Goal: Information Seeking & Learning: Learn about a topic

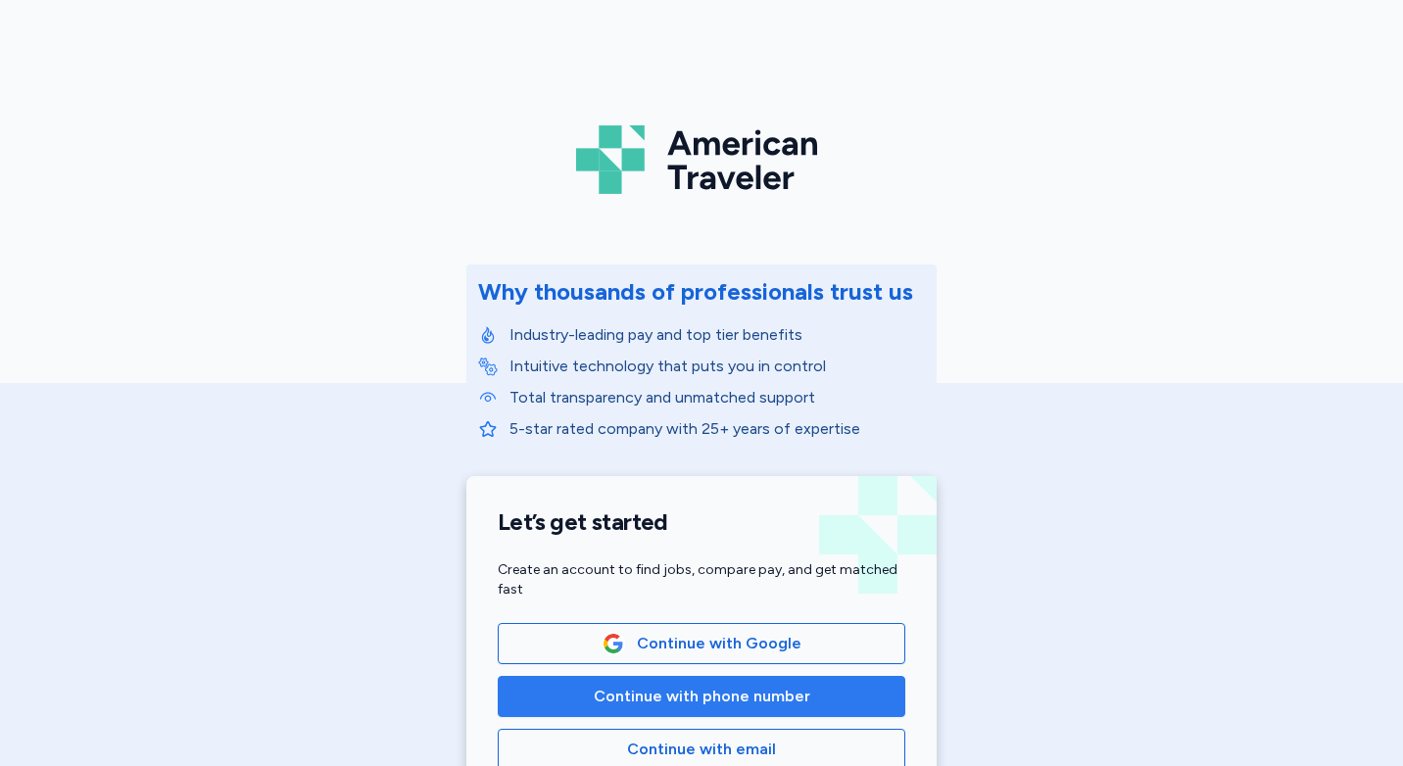
scroll to position [196, 0]
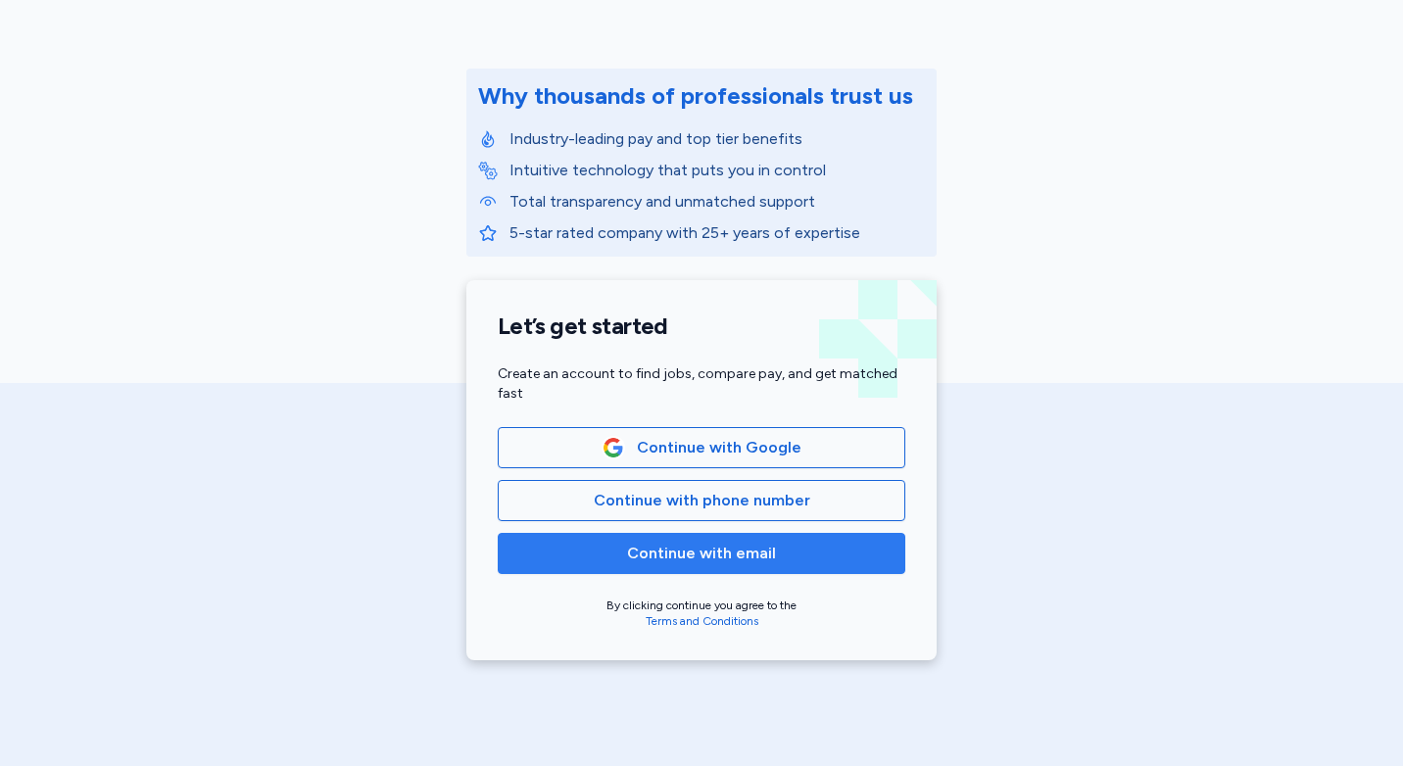
click at [698, 552] on span "Continue with email" at bounding box center [701, 554] width 149 height 24
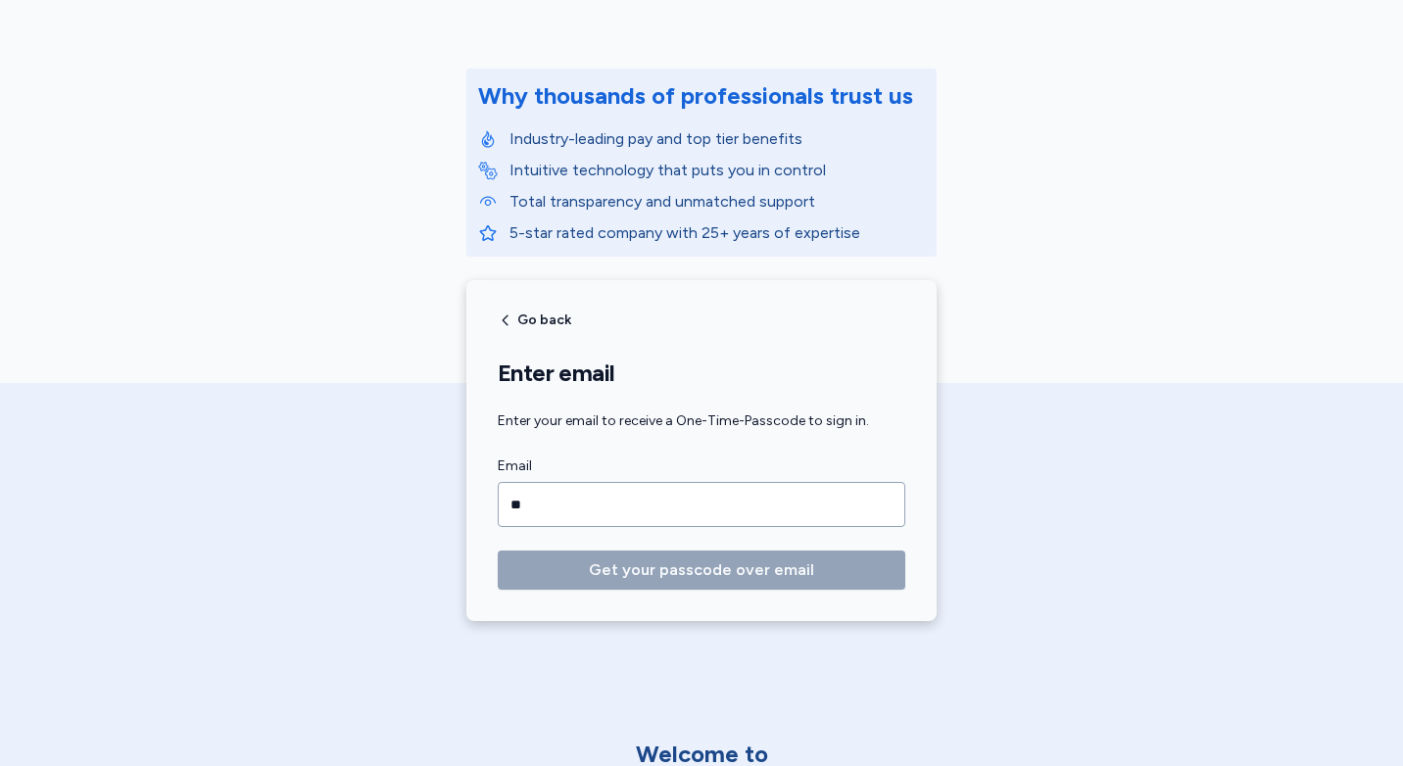
type input "*"
click at [521, 313] on span "Go back" at bounding box center [544, 320] width 54 height 14
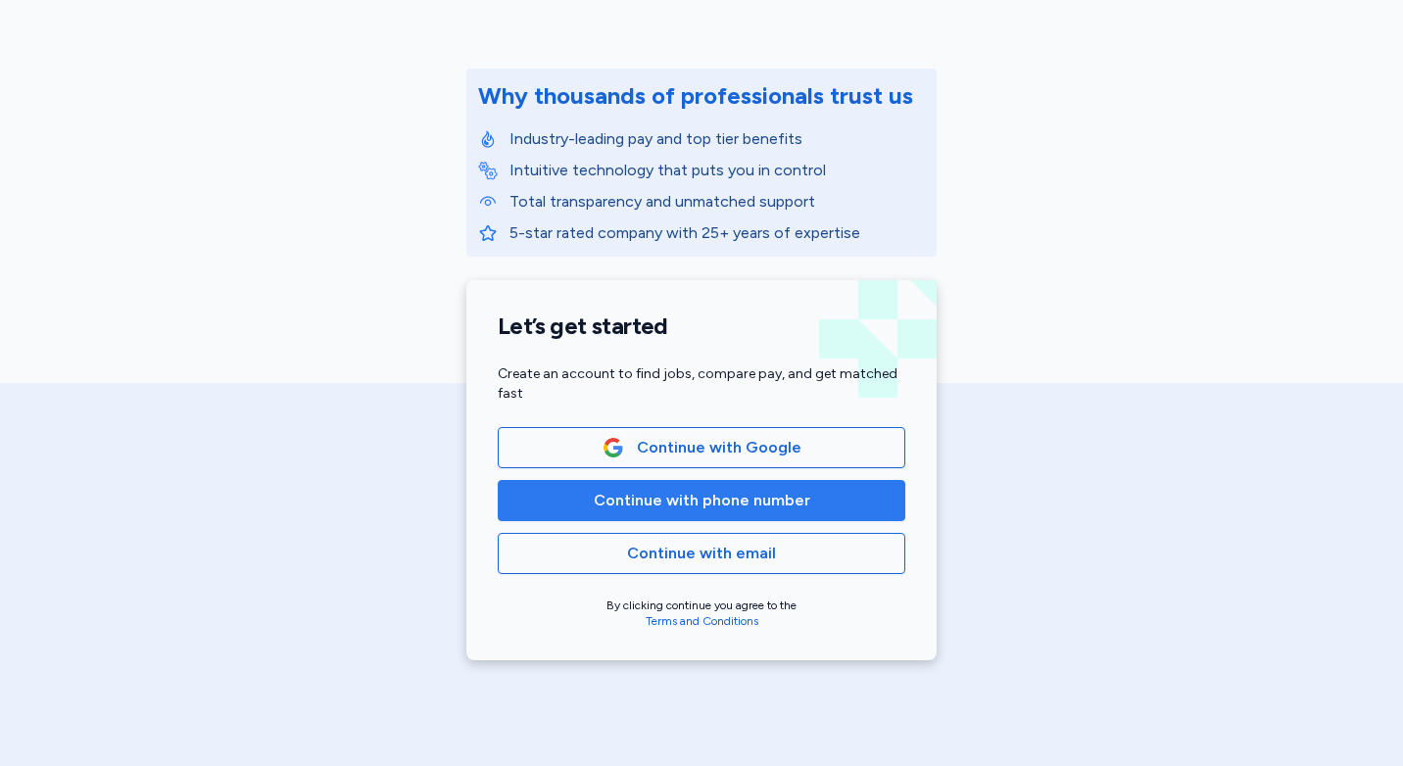
click at [643, 512] on button "Continue with phone number" at bounding box center [702, 500] width 408 height 41
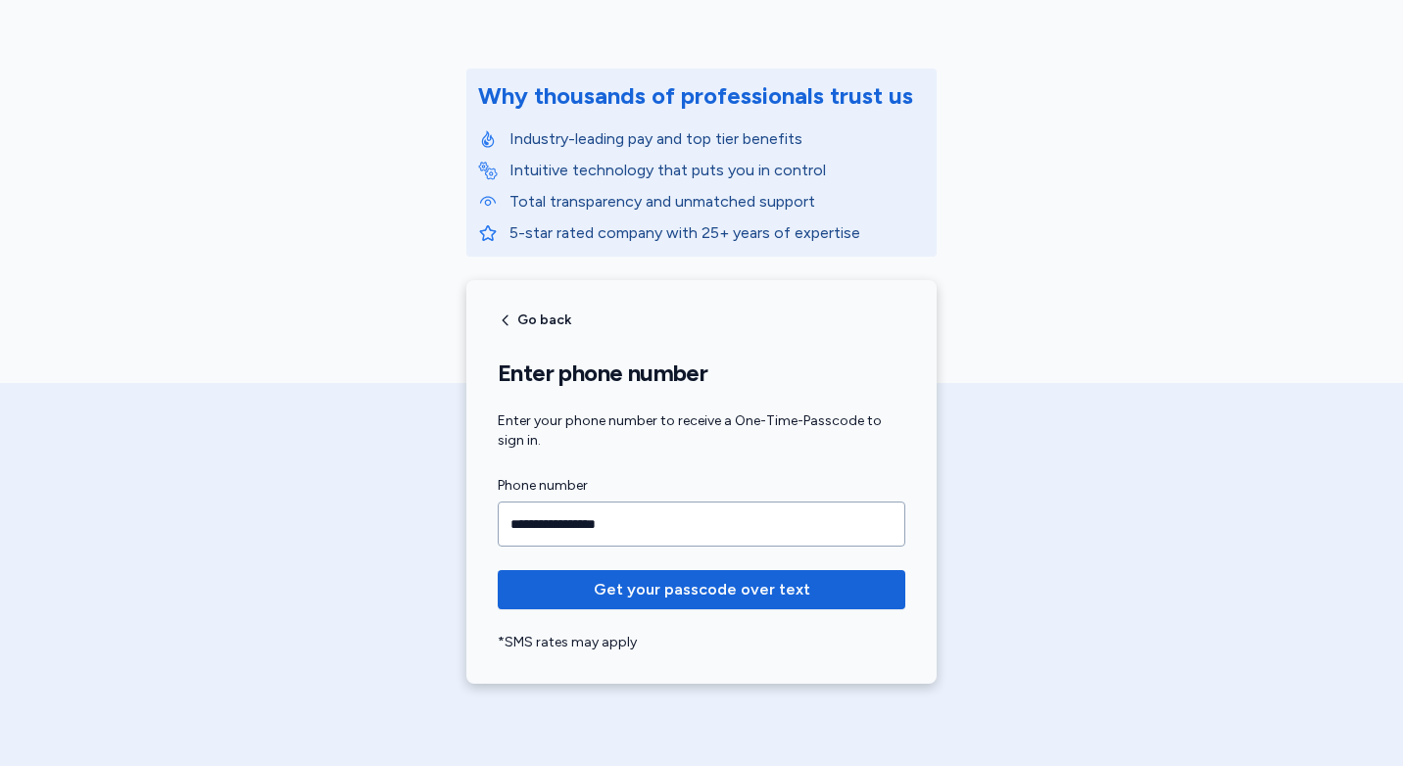
type input "**********"
click at [498, 570] on button "Get your passcode over text" at bounding box center [702, 589] width 408 height 39
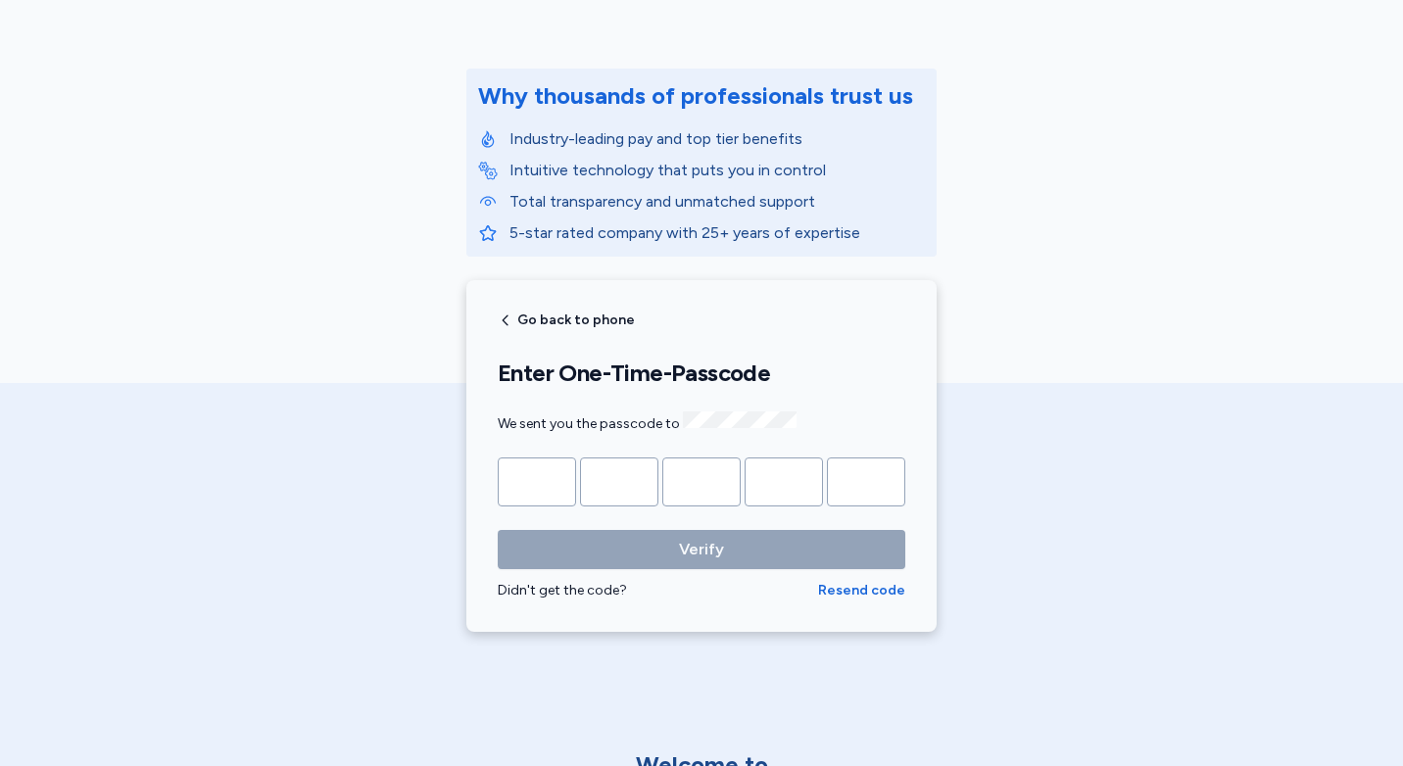
type input "*"
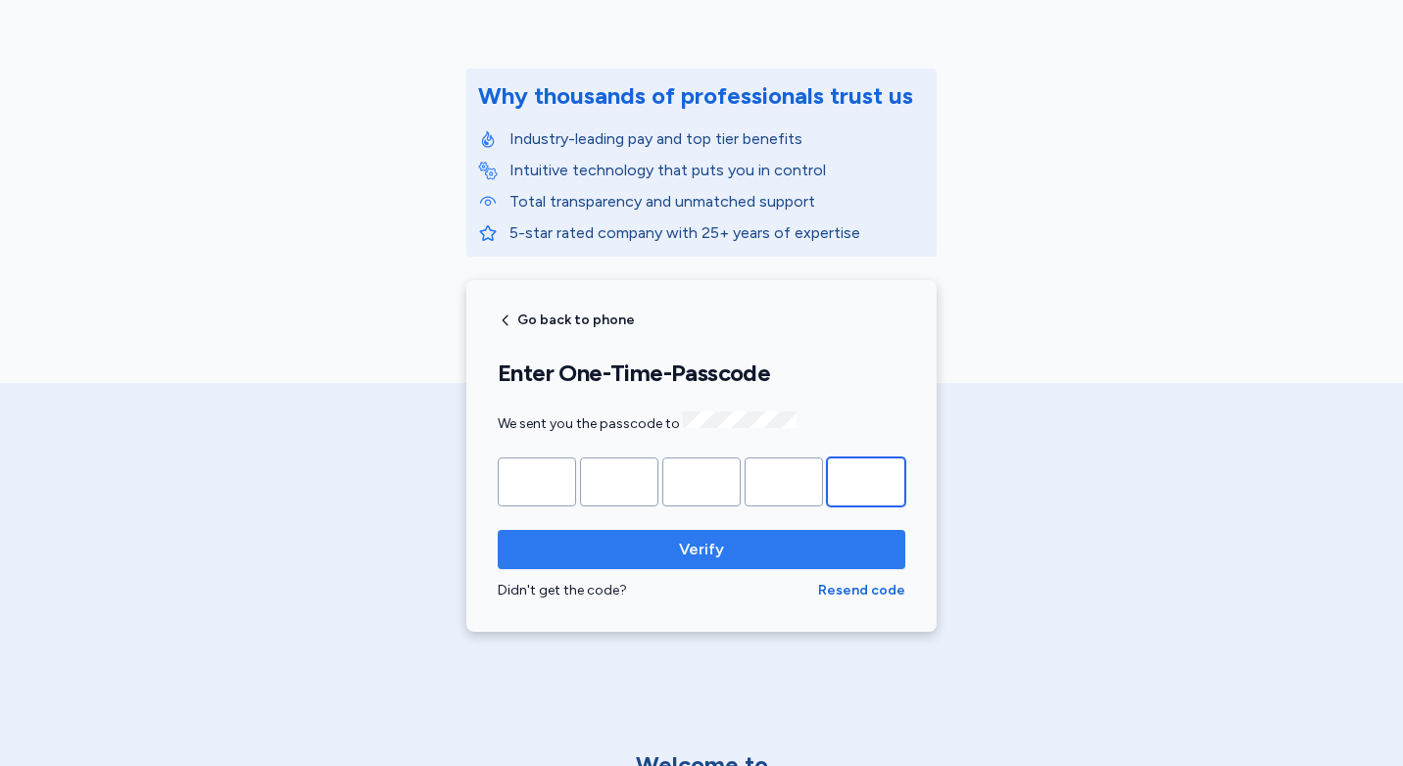
type input "*"
click at [647, 551] on span "Verify" at bounding box center [701, 550] width 376 height 24
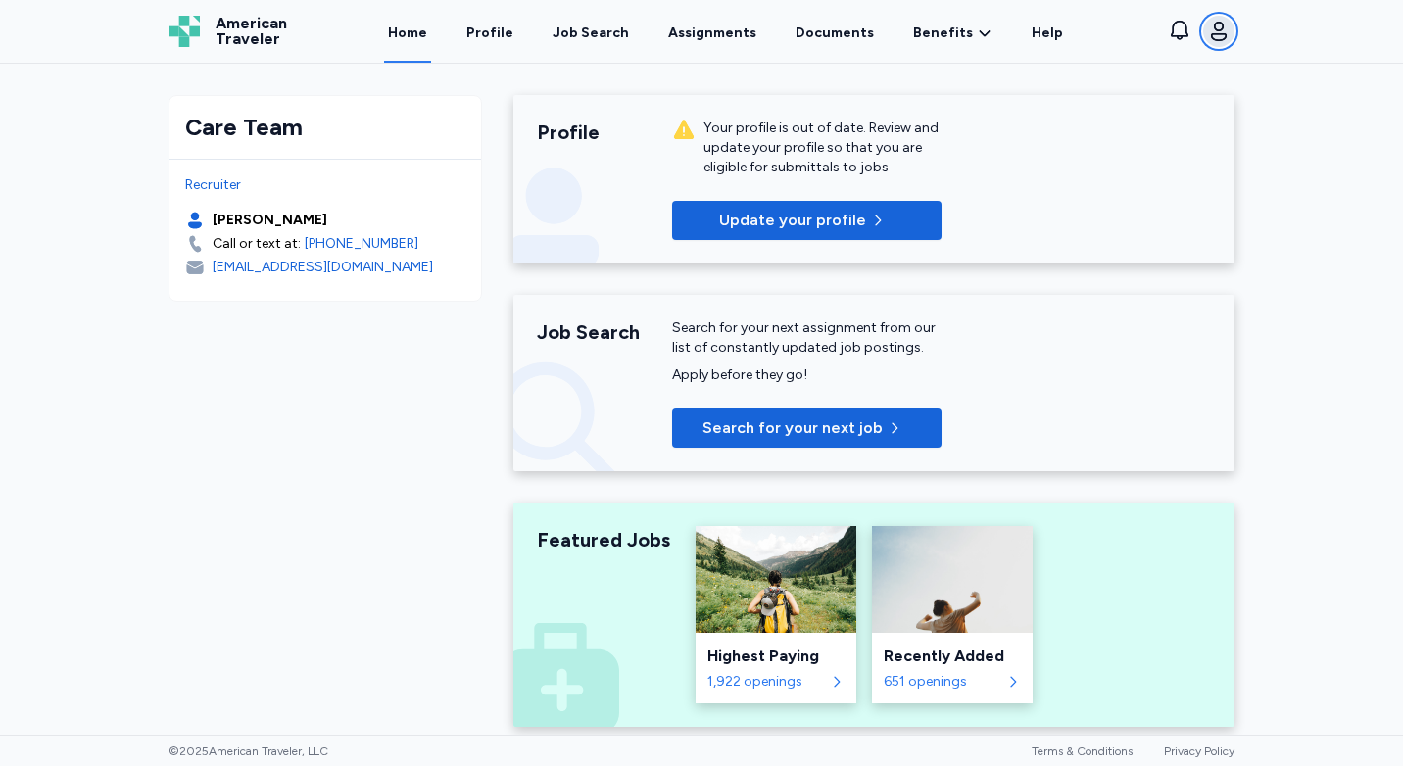
click at [1223, 31] on icon "button" at bounding box center [1219, 32] width 24 height 24
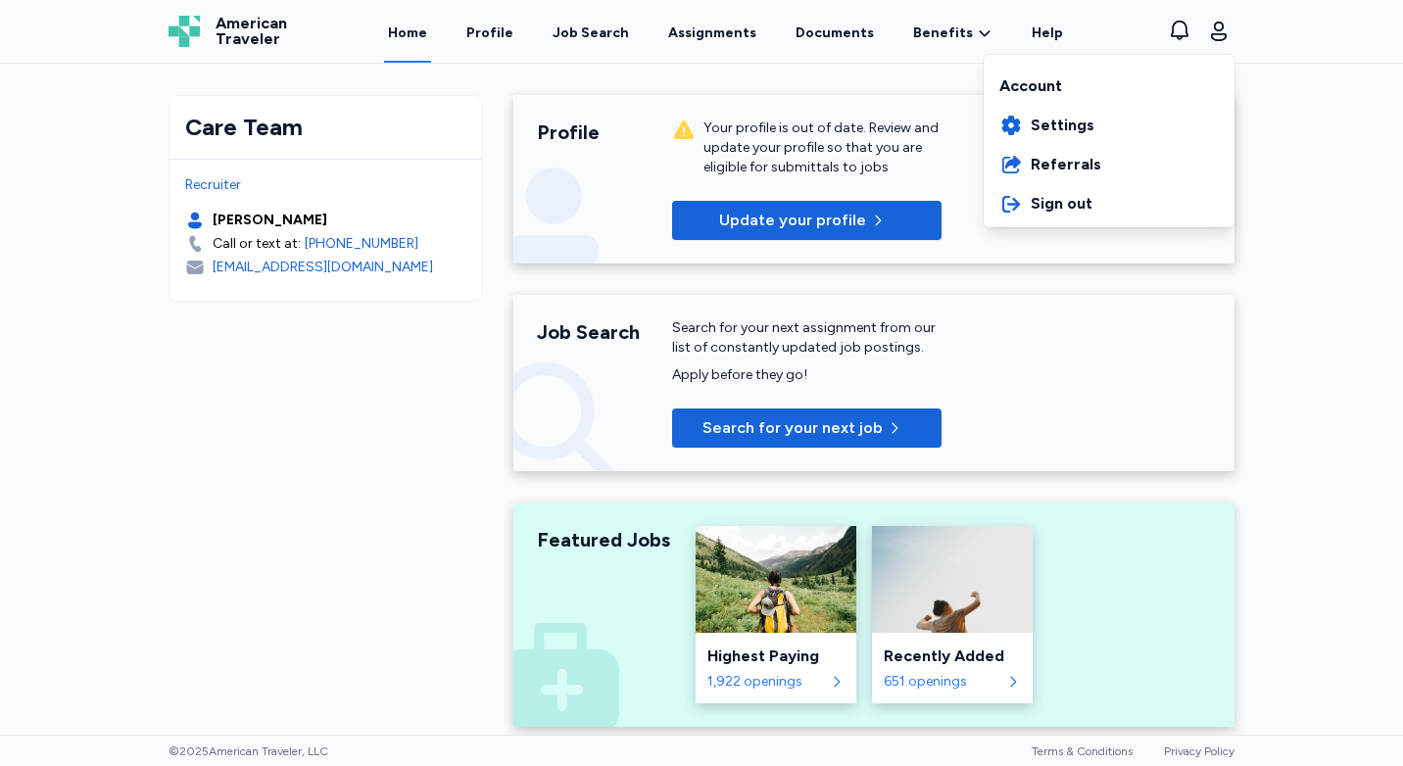
click at [362, 432] on div "Open sidebar Home American Traveler American Traveler Home Profile Job Search A…" at bounding box center [701, 383] width 1403 height 766
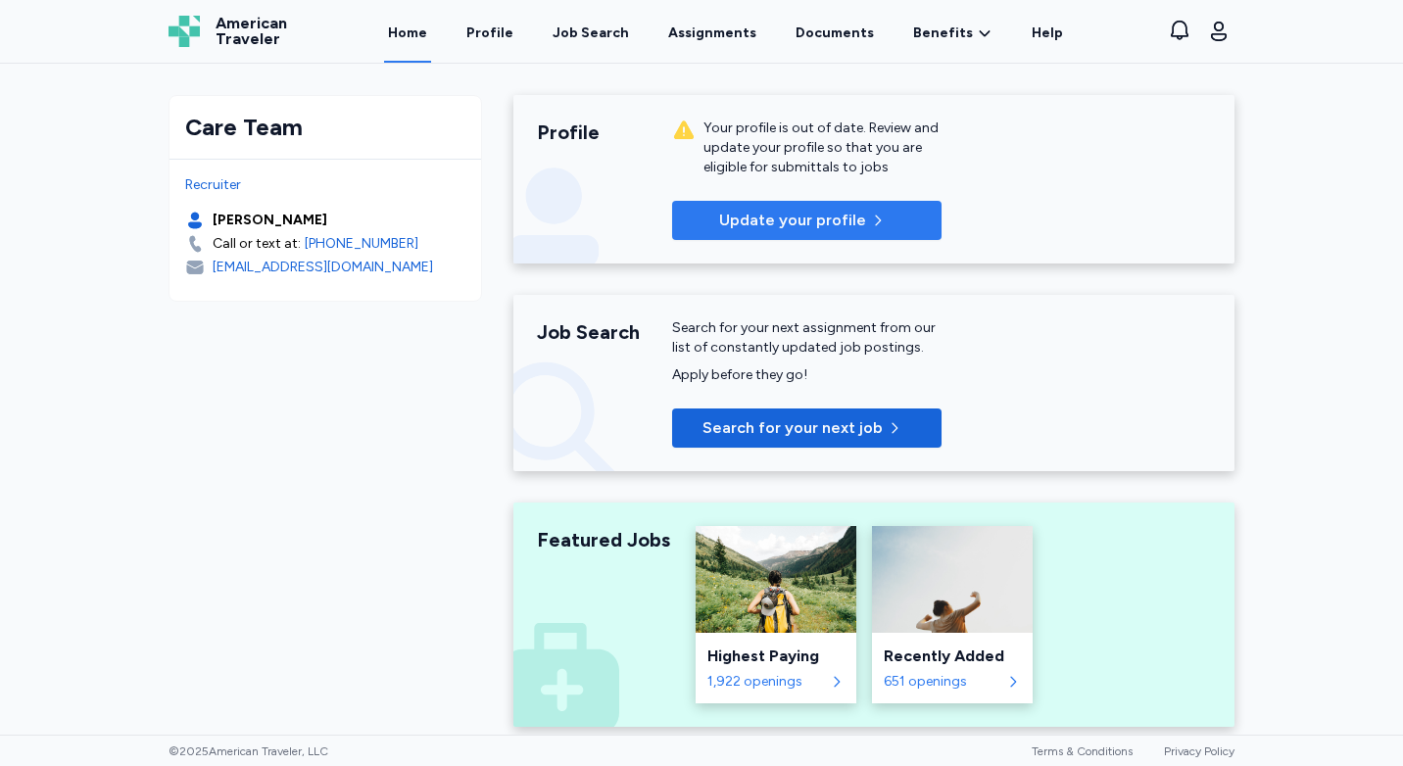
click at [752, 221] on span "Update your profile" at bounding box center [792, 221] width 147 height 24
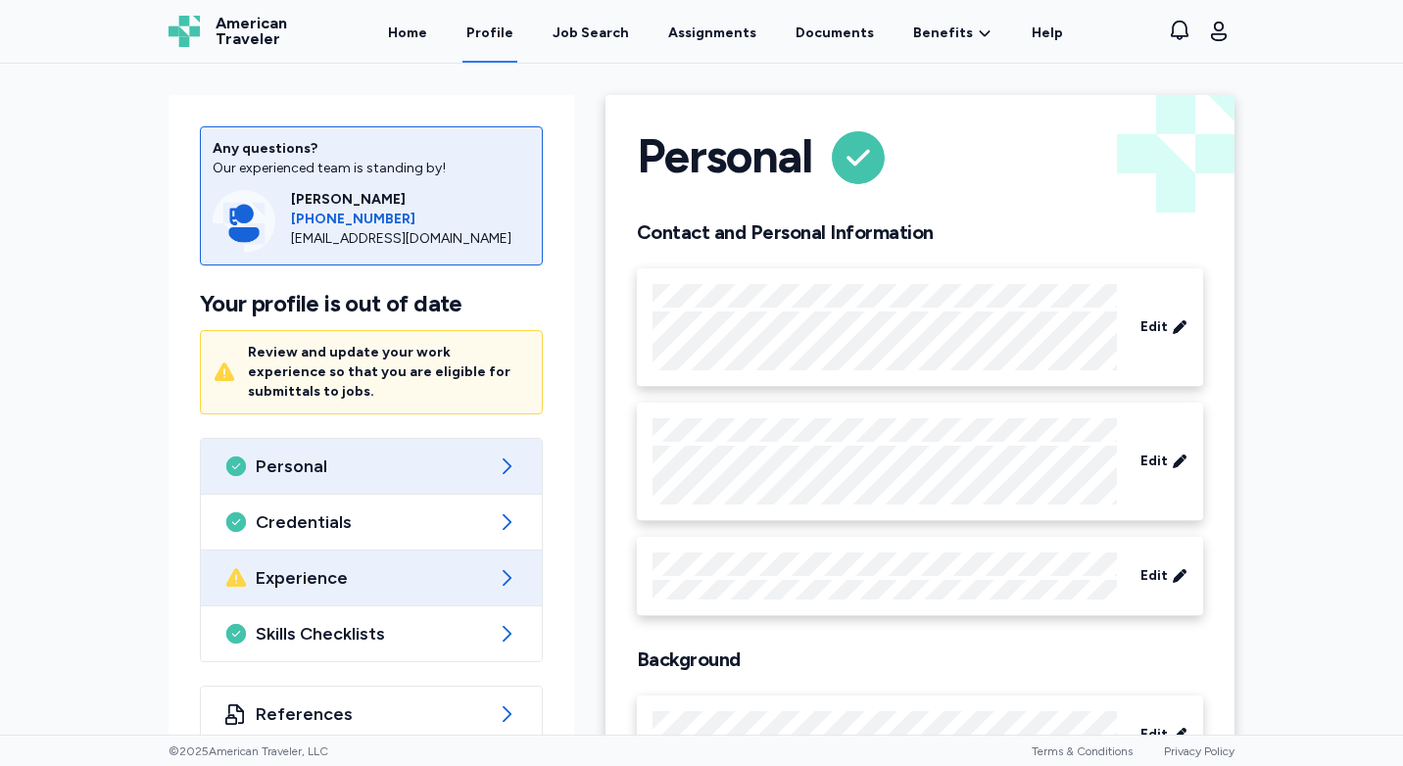
click at [422, 566] on span "Experience" at bounding box center [371, 578] width 231 height 24
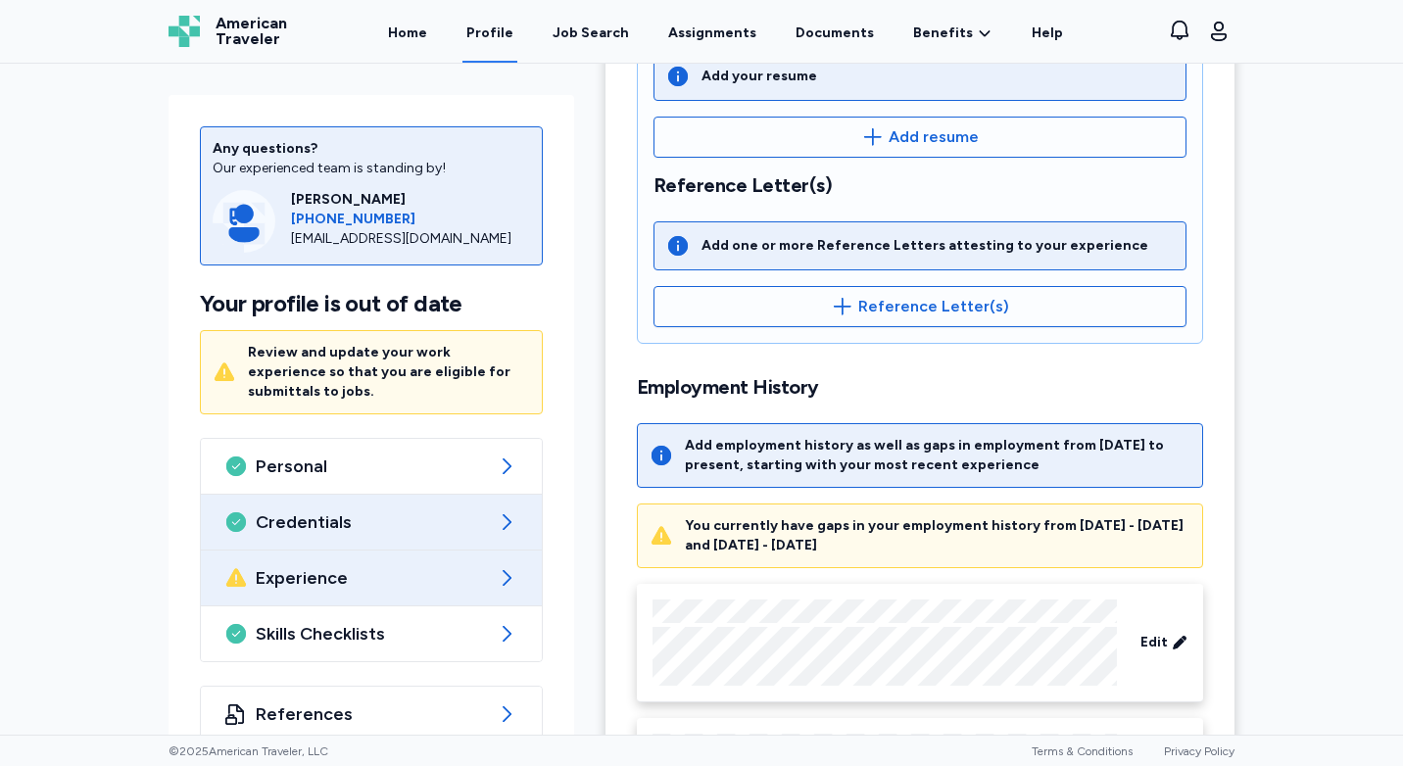
scroll to position [392, 0]
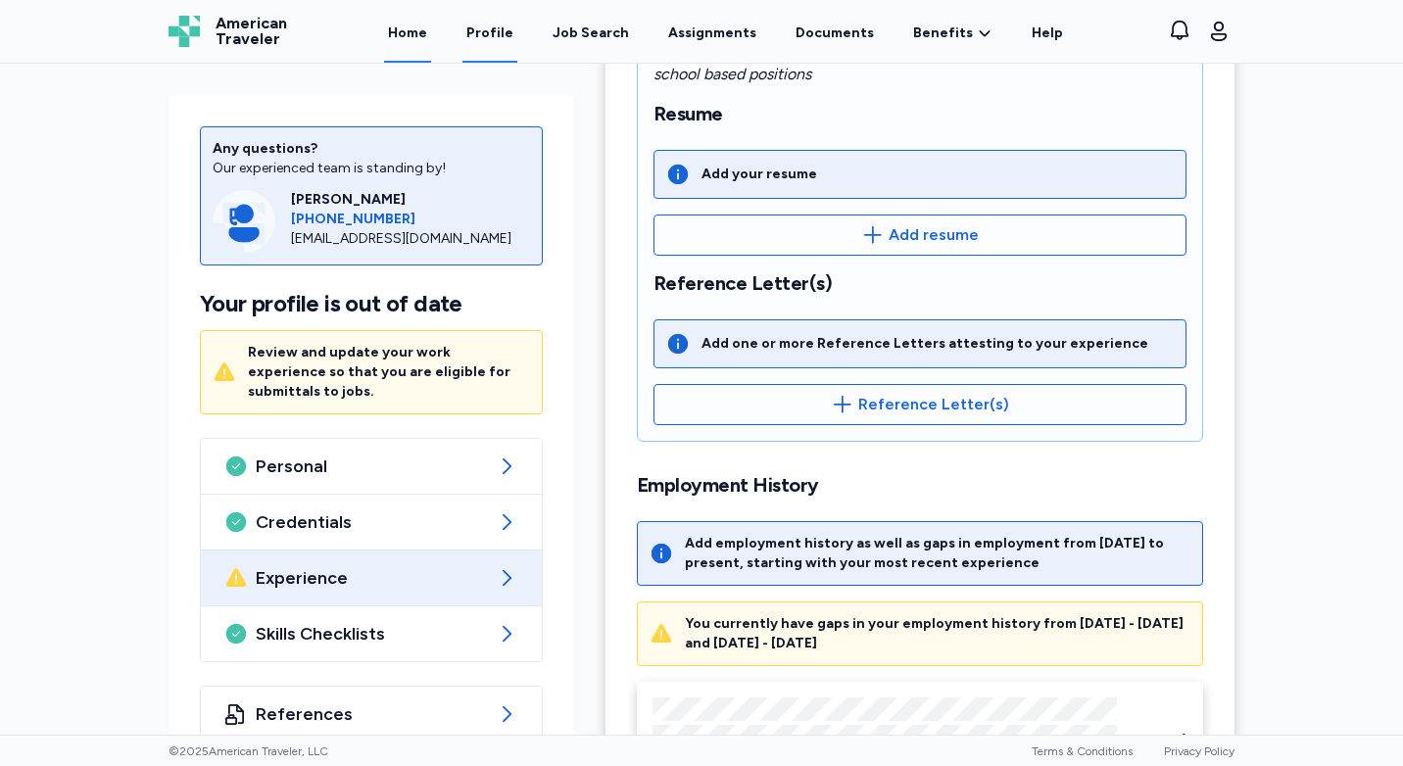
click at [431, 43] on link "Home" at bounding box center [407, 32] width 47 height 61
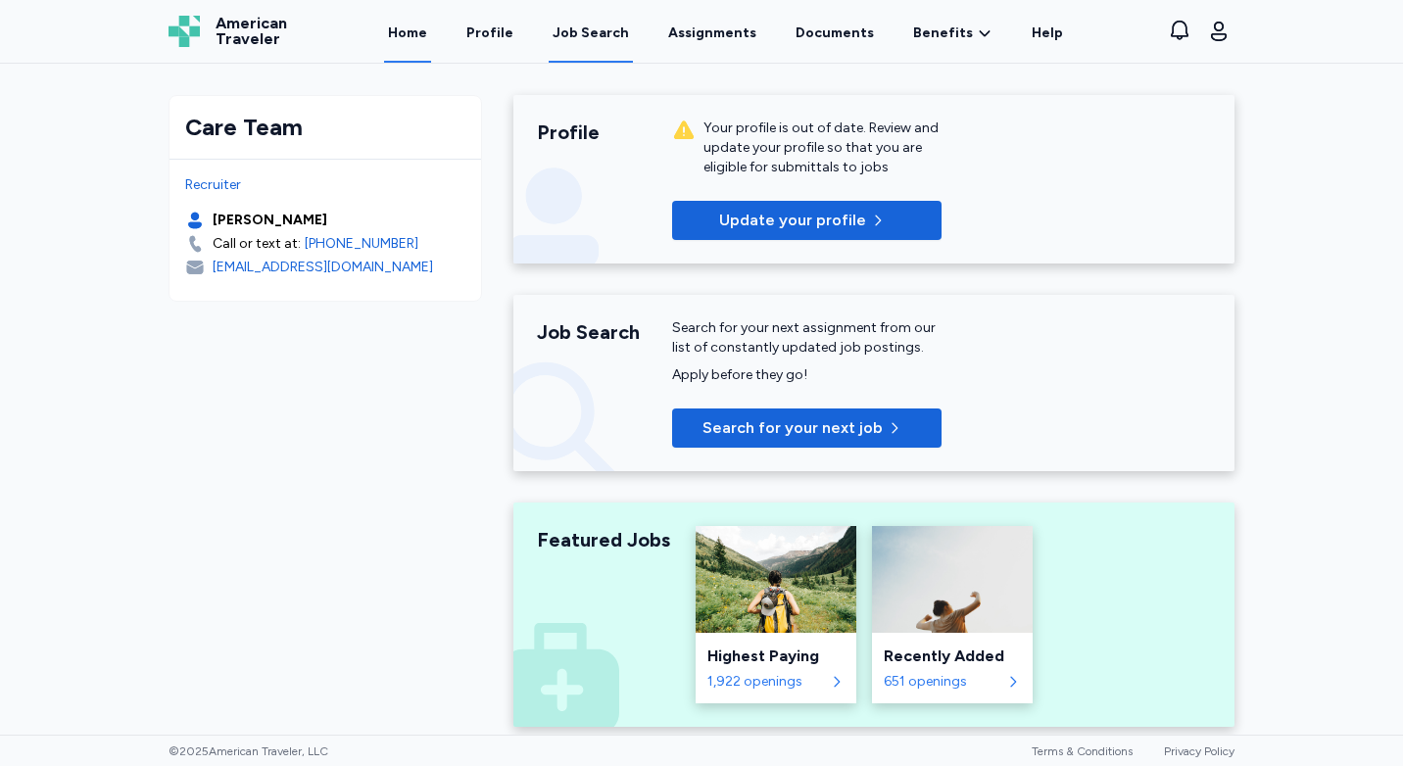
click at [604, 34] on div "Job Search" at bounding box center [591, 34] width 76 height 20
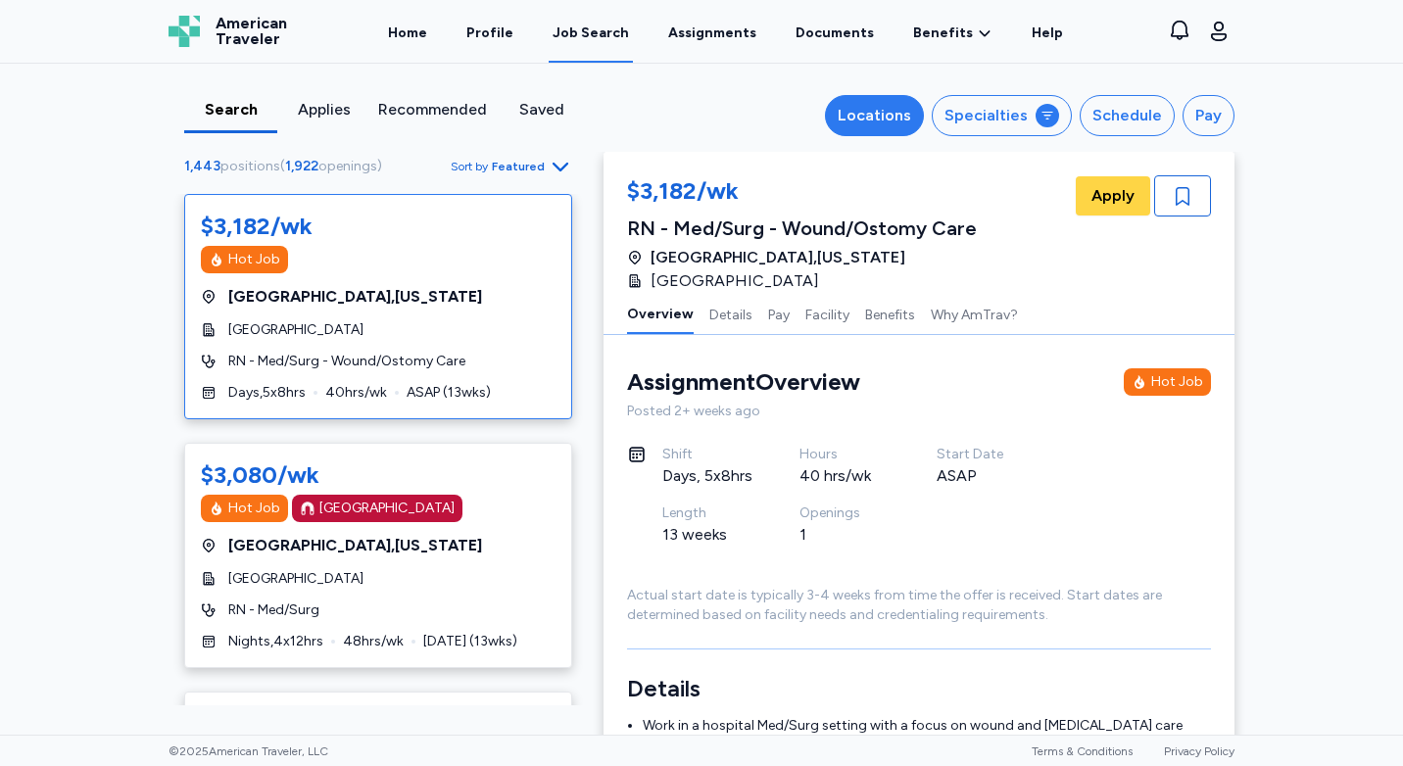
click at [883, 124] on div "Locations" at bounding box center [874, 116] width 73 height 24
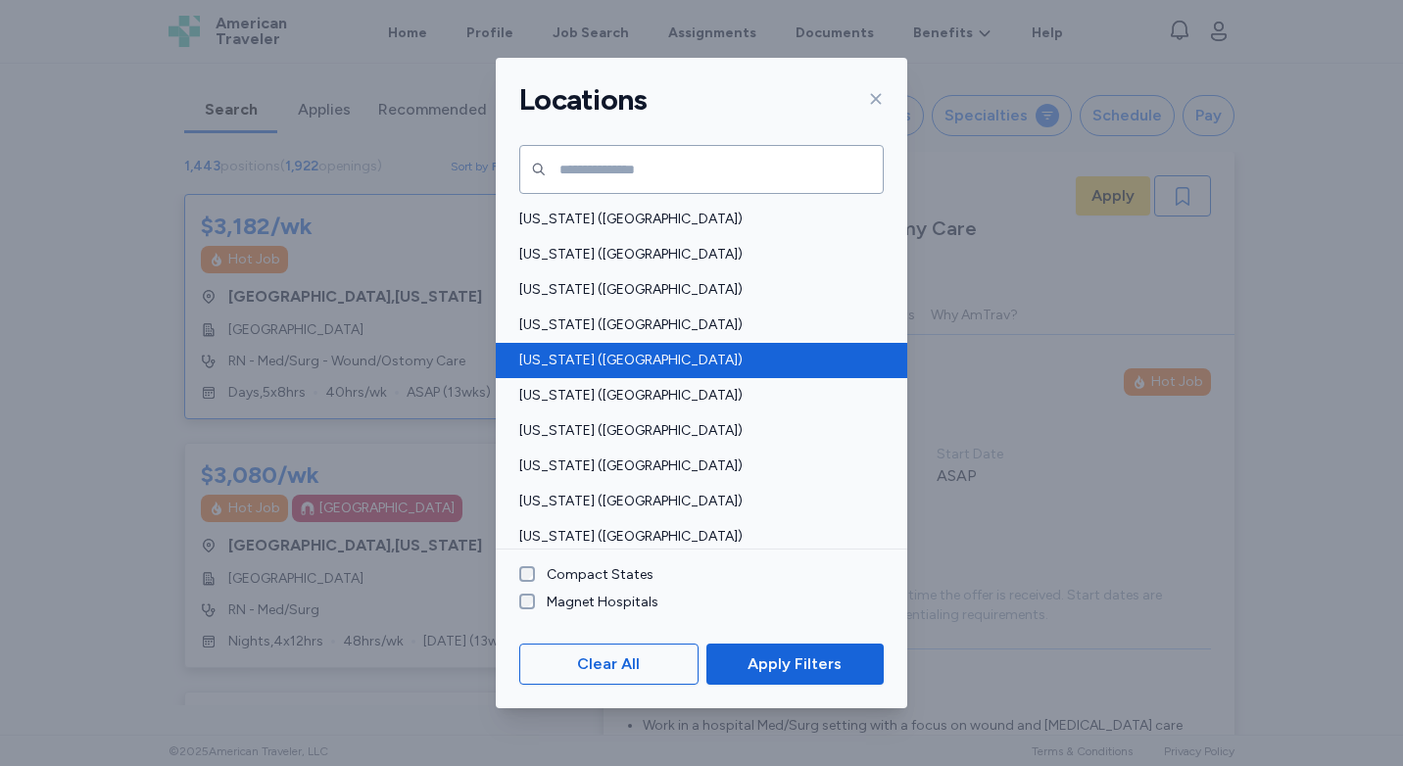
click at [600, 362] on span "[US_STATE] ([GEOGRAPHIC_DATA])" at bounding box center [695, 361] width 353 height 20
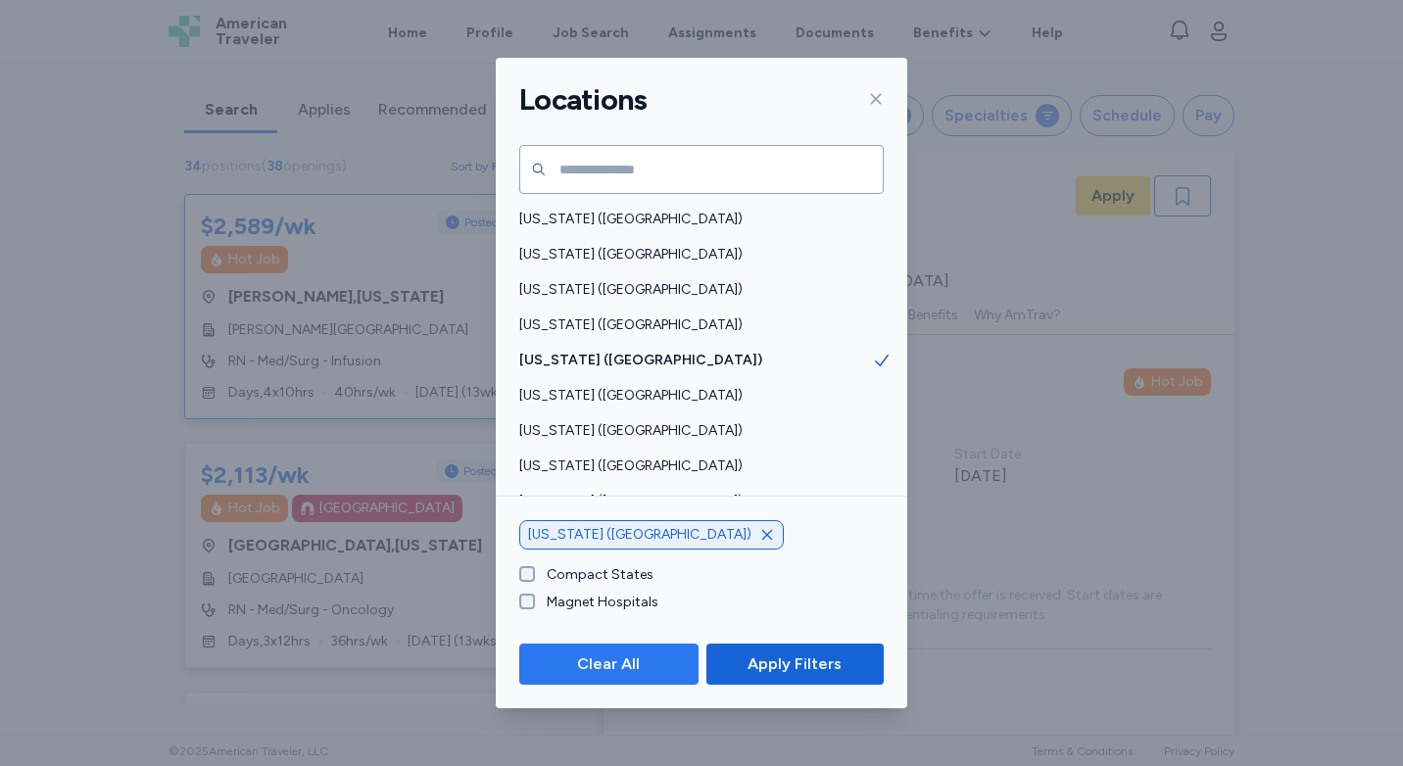
scroll to position [2, 0]
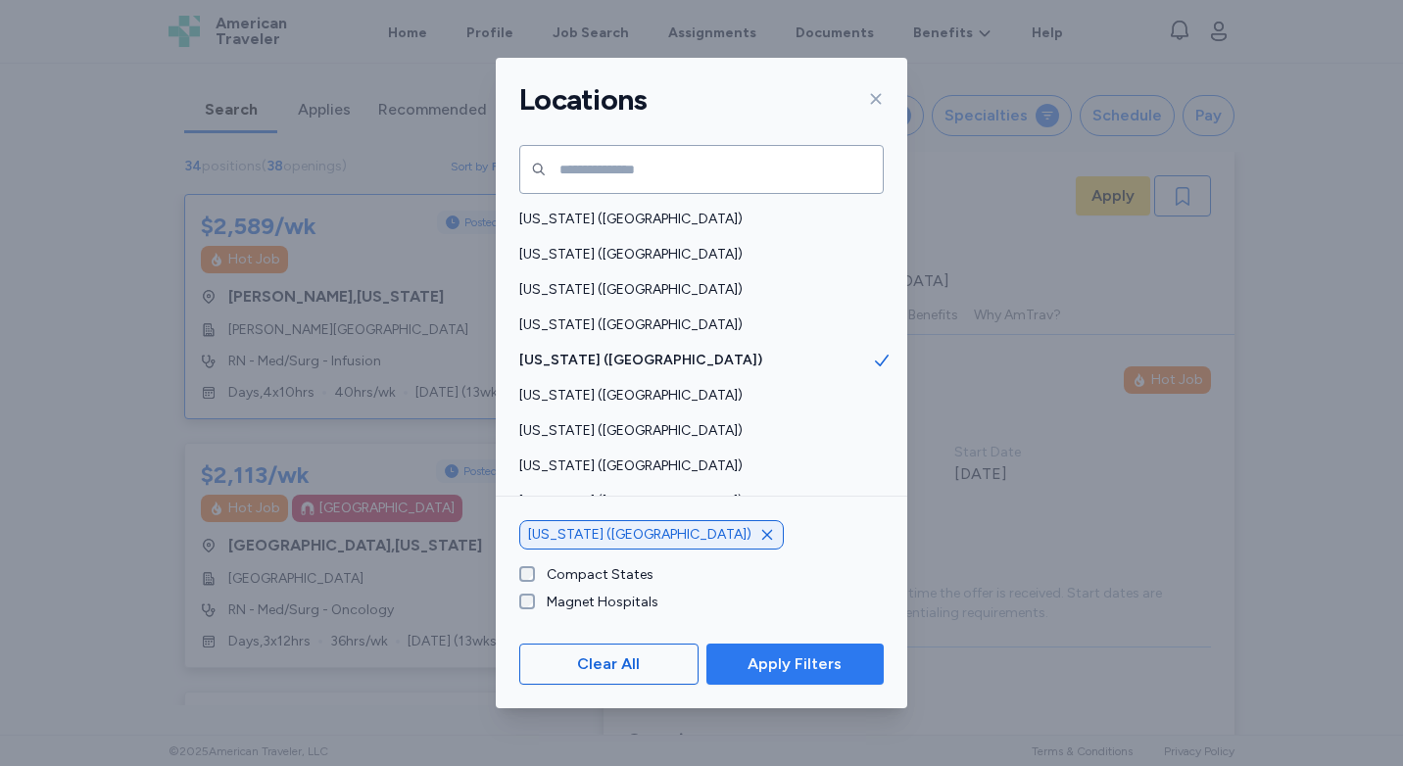
click at [770, 663] on span "Apply Filters" at bounding box center [794, 664] width 94 height 24
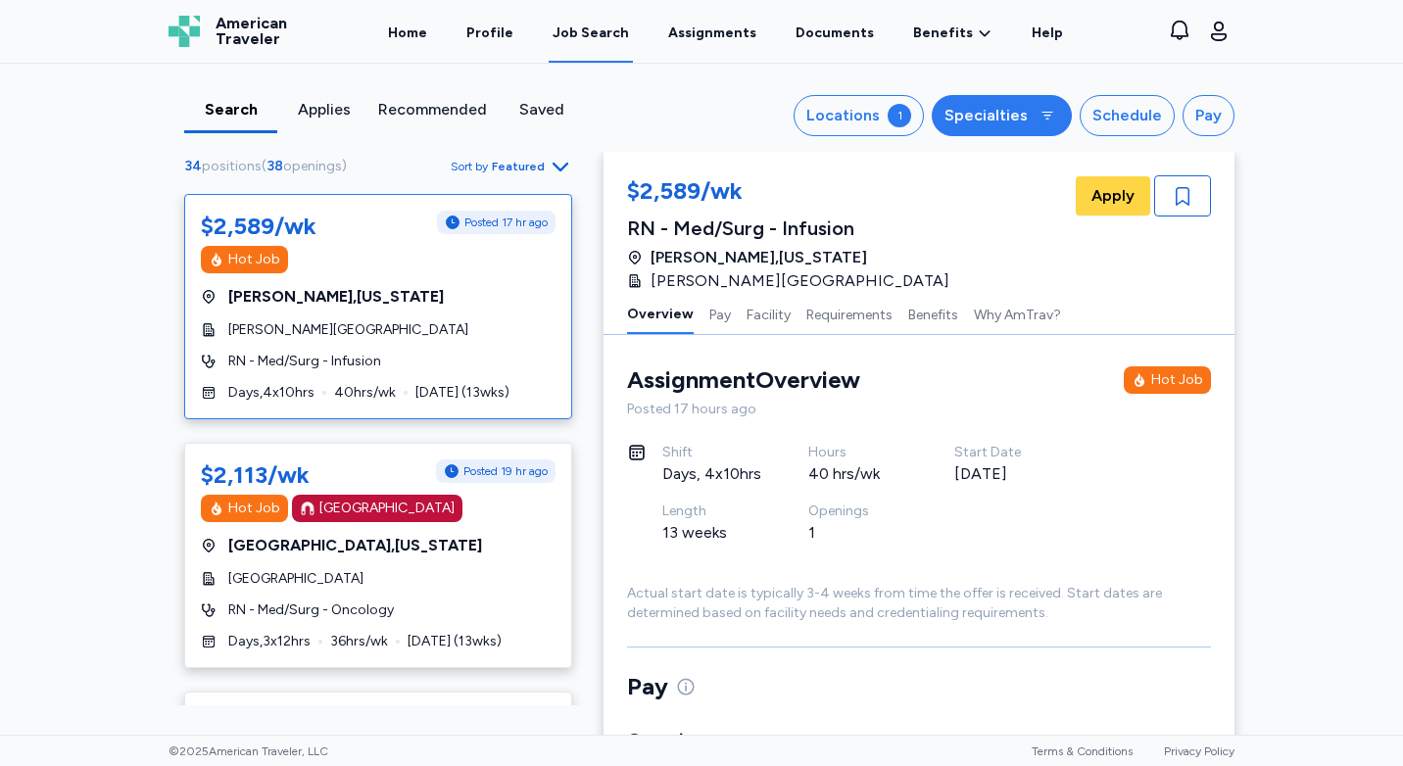
click at [1030, 115] on button "Specialties" at bounding box center [1002, 115] width 140 height 41
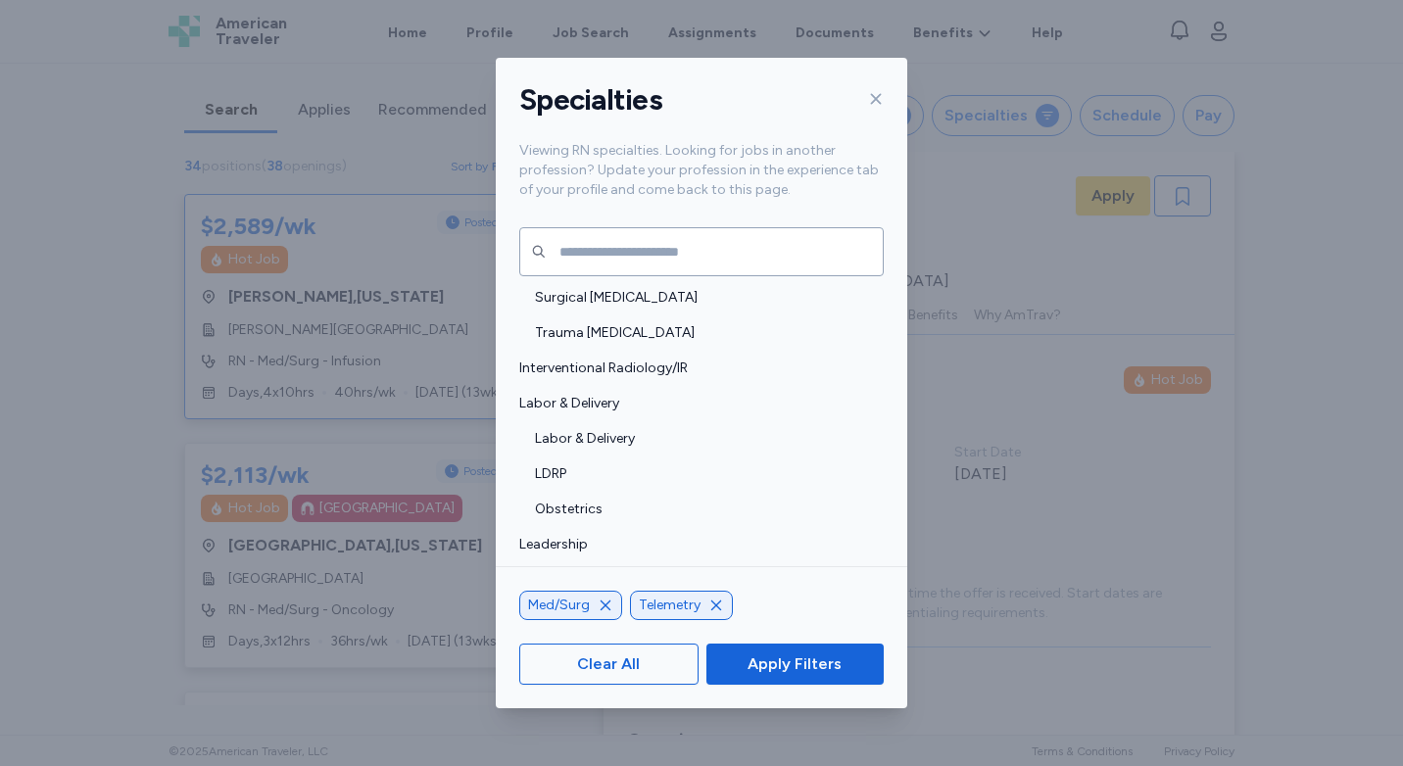
scroll to position [1469, 0]
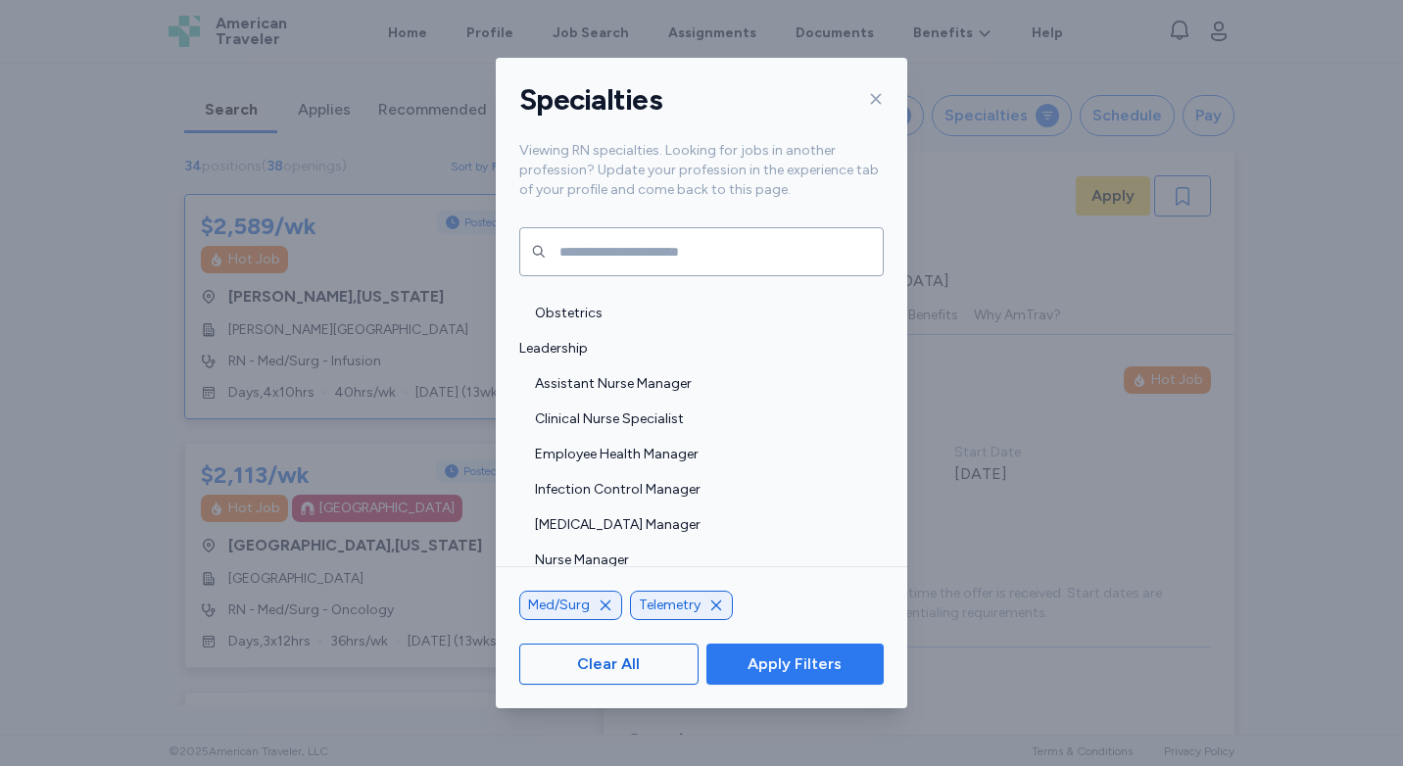
click at [747, 672] on span "Apply Filters" at bounding box center [795, 664] width 146 height 24
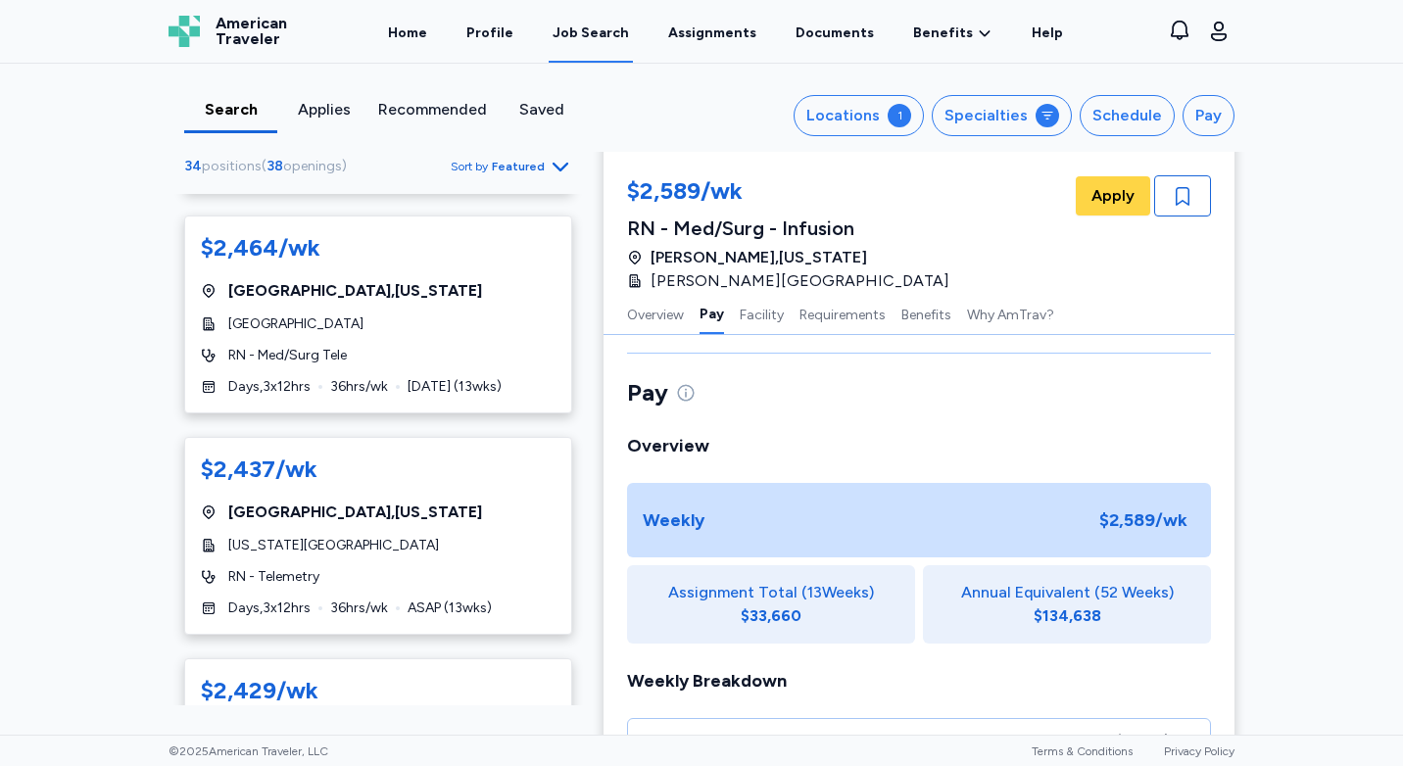
scroll to position [3458, 0]
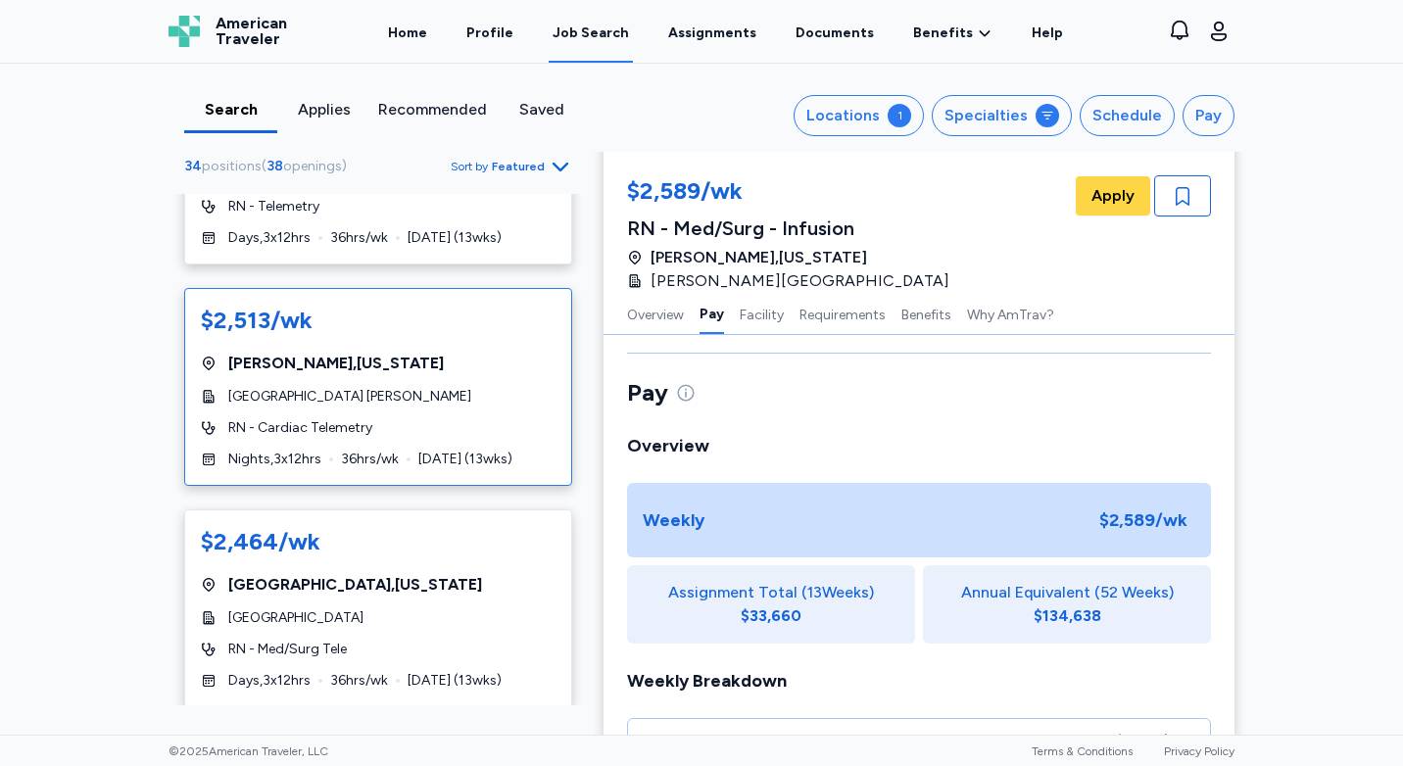
click at [308, 387] on span "[GEOGRAPHIC_DATA] [PERSON_NAME]" at bounding box center [349, 397] width 243 height 20
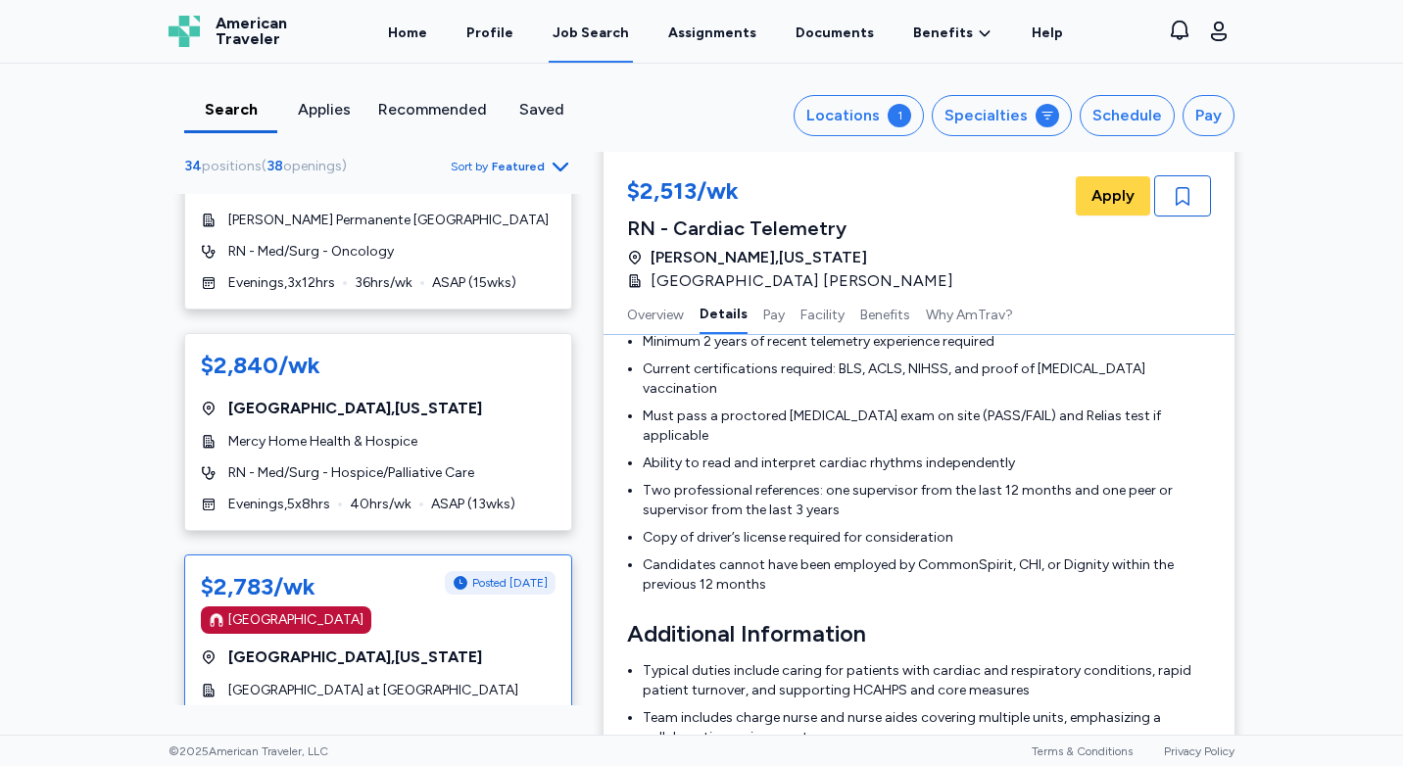
scroll to position [1176, 0]
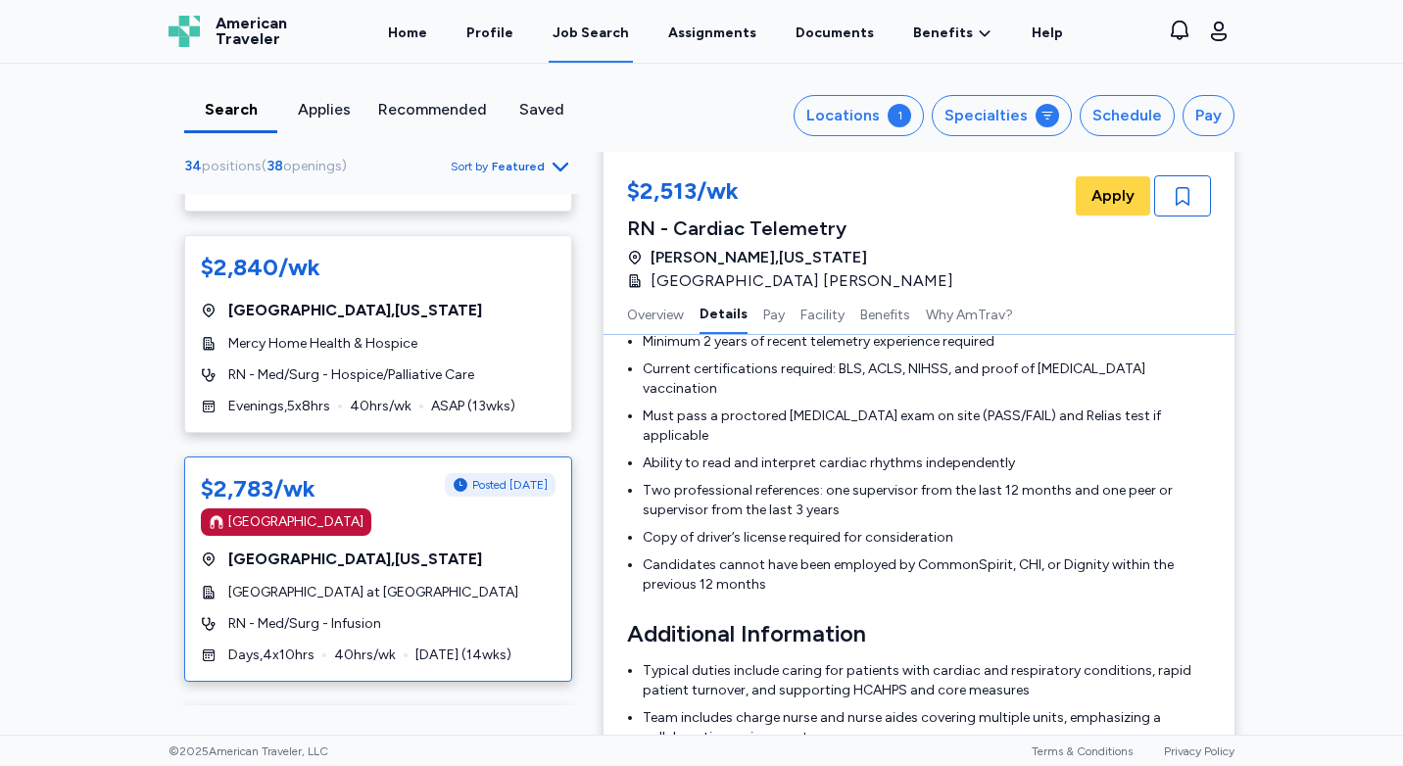
click at [427, 556] on div "[GEOGRAPHIC_DATA] , [US_STATE]" at bounding box center [378, 560] width 355 height 24
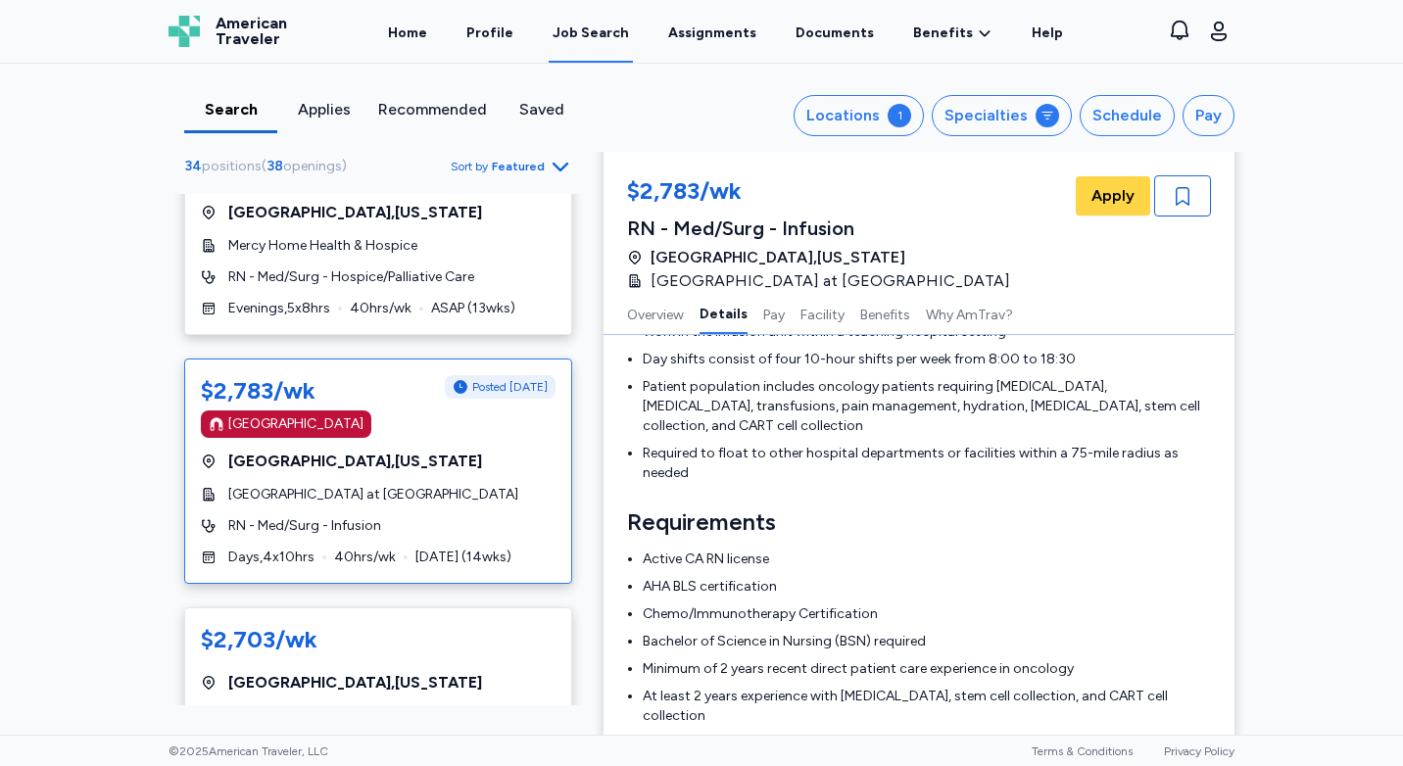
scroll to position [1372, 0]
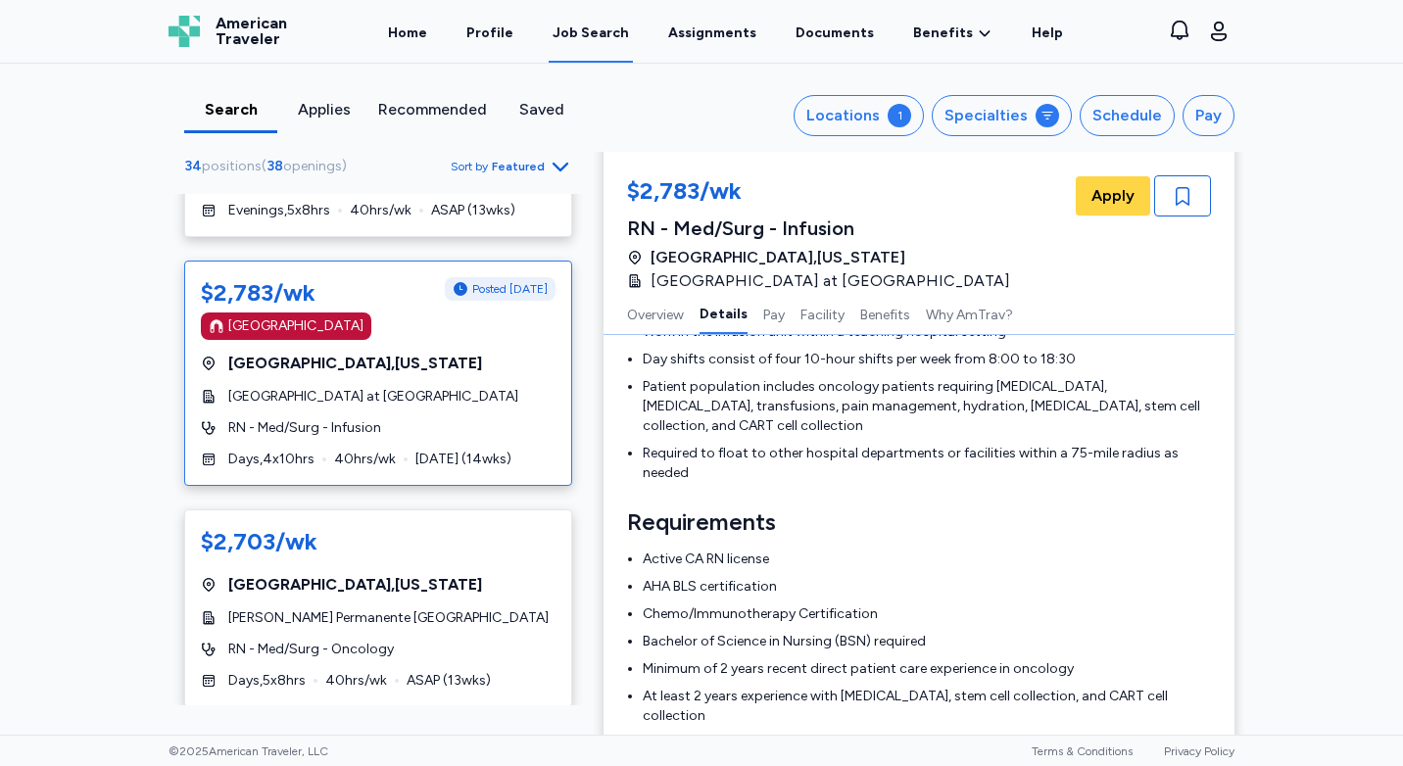
click at [487, 576] on div "[GEOGRAPHIC_DATA] , [US_STATE]" at bounding box center [378, 585] width 355 height 24
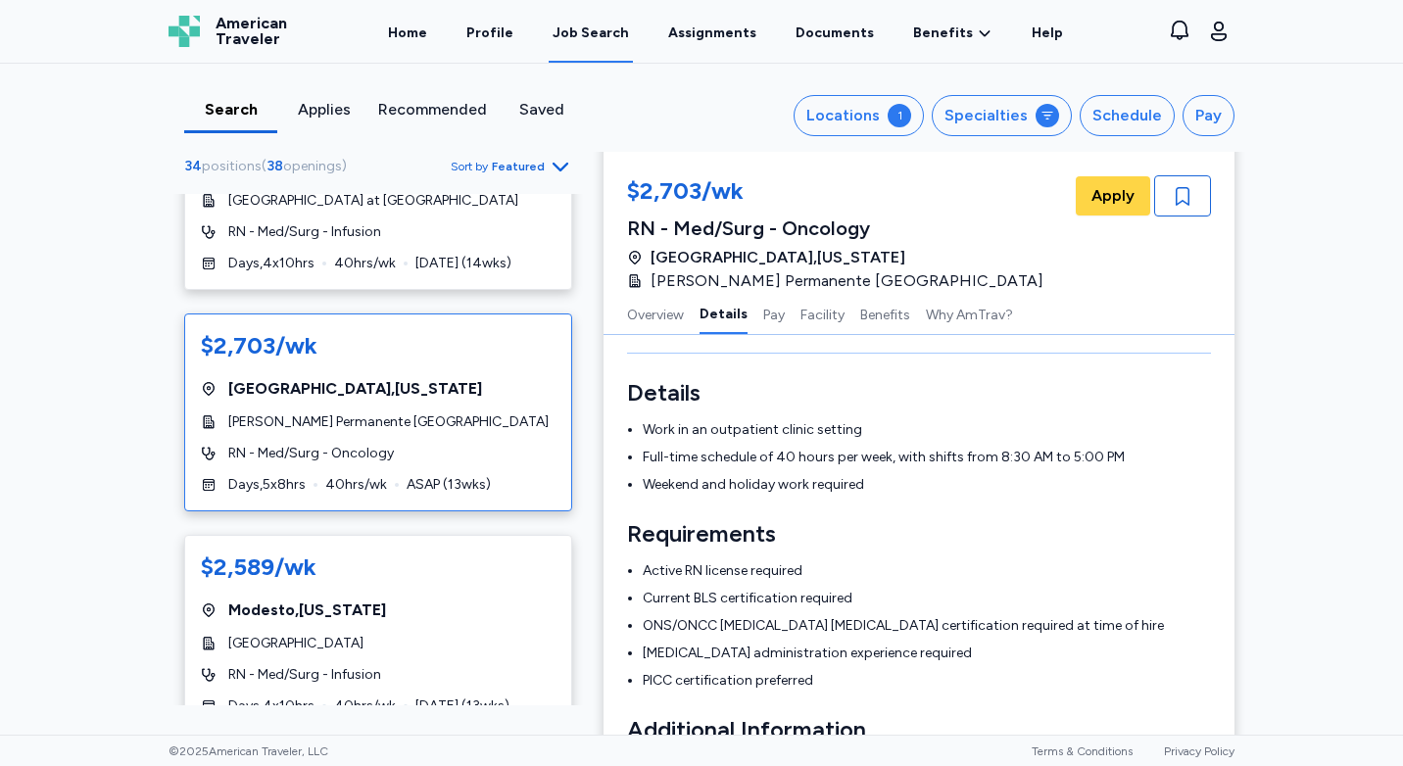
scroll to position [1665, 0]
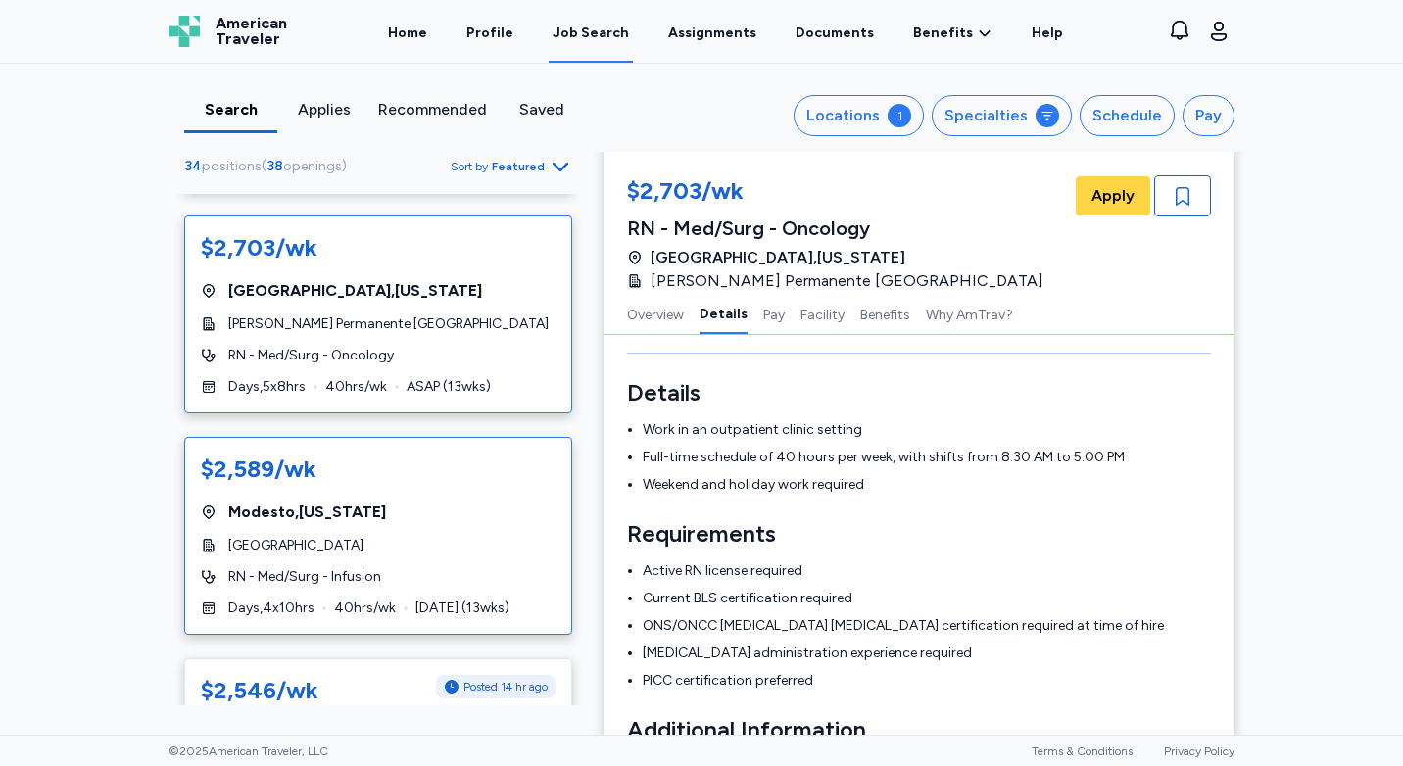
click at [445, 506] on div "Modesto , [US_STATE]" at bounding box center [378, 513] width 355 height 24
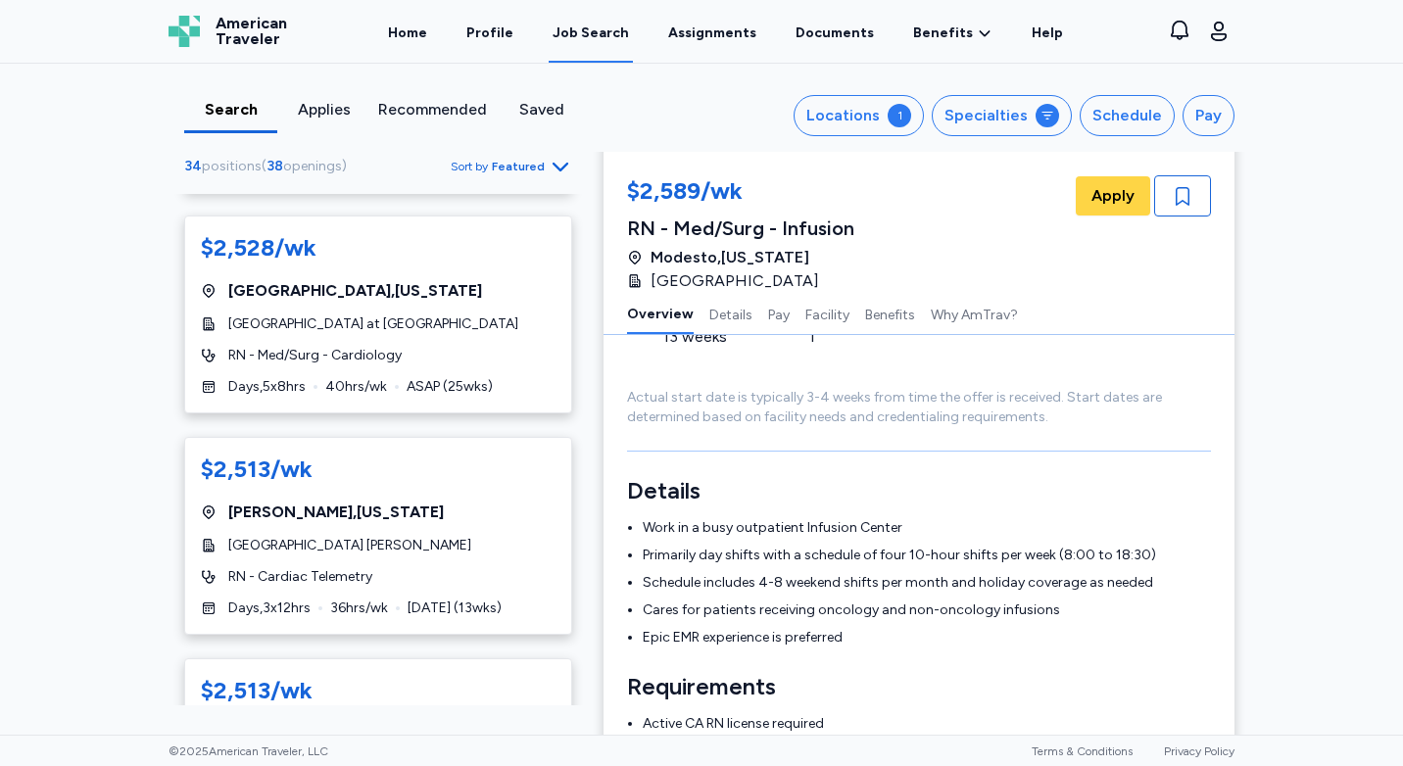
scroll to position [2743, 0]
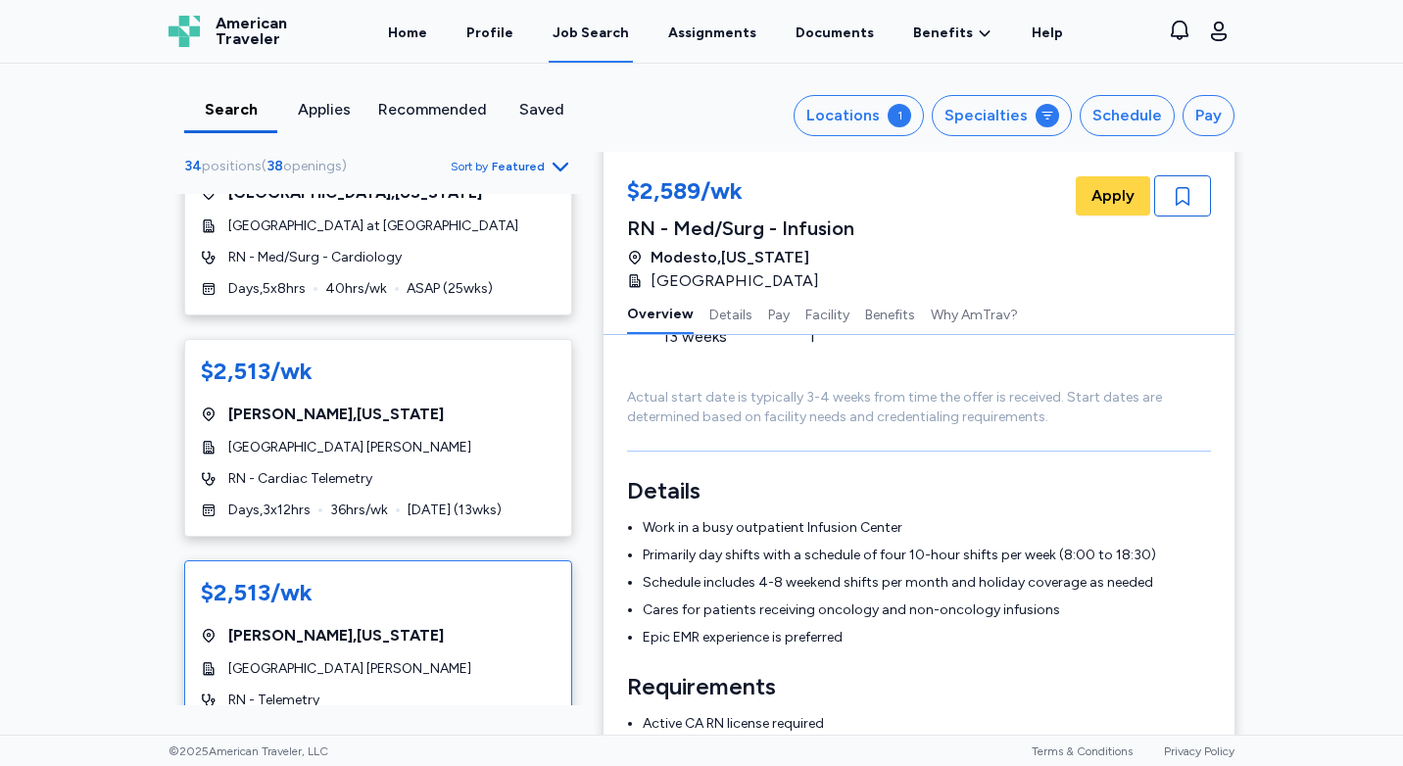
click at [413, 577] on div "$2,513/wk" at bounding box center [378, 592] width 355 height 31
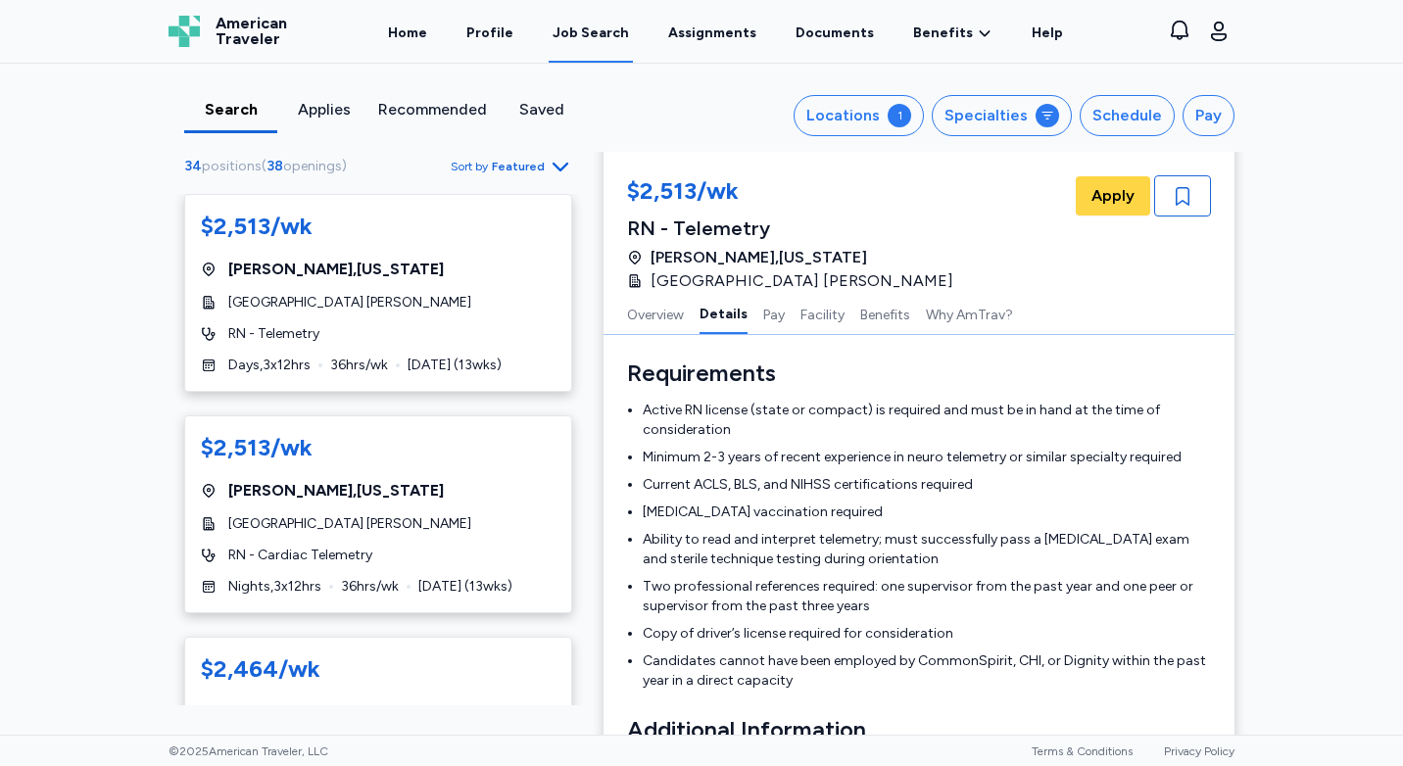
scroll to position [3429, 0]
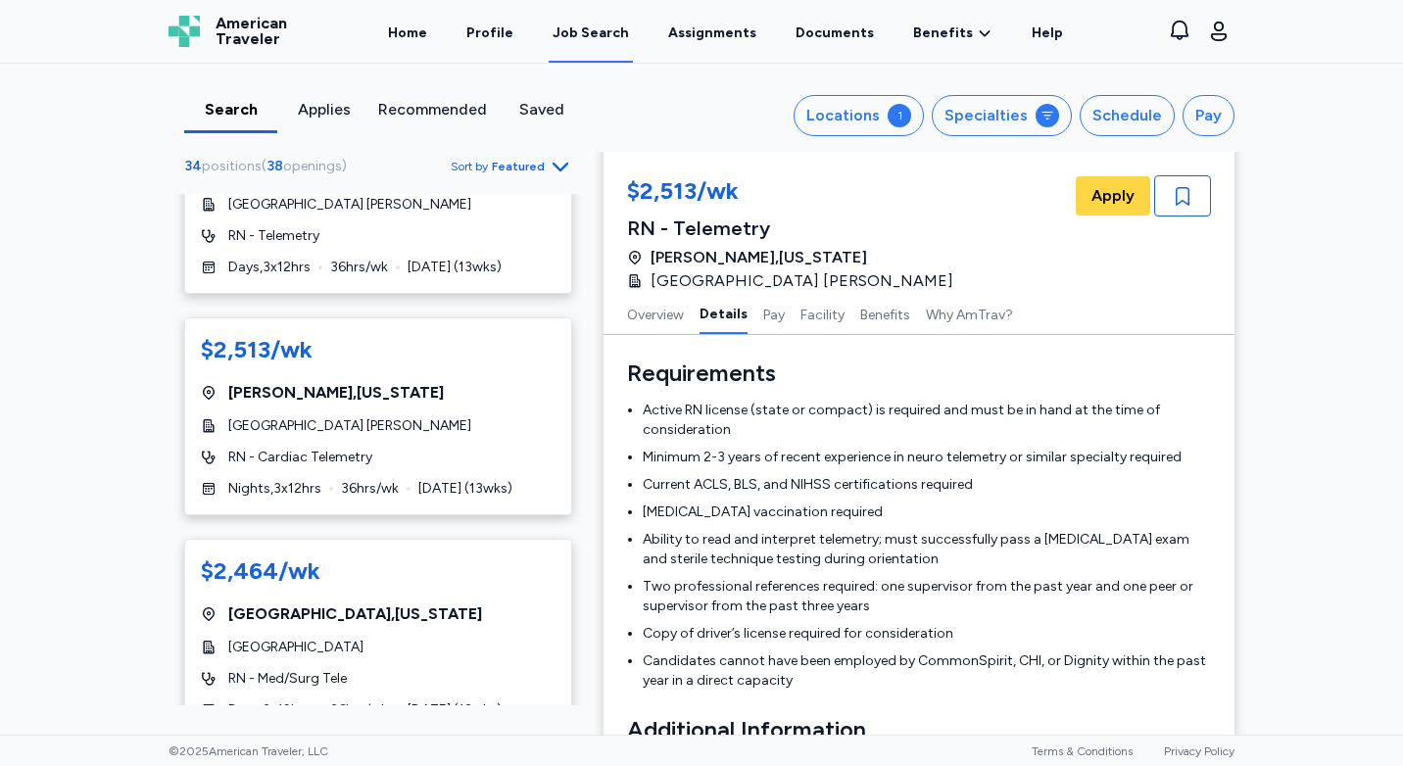
click at [492, 555] on div "$2,464/wk" at bounding box center [378, 570] width 355 height 31
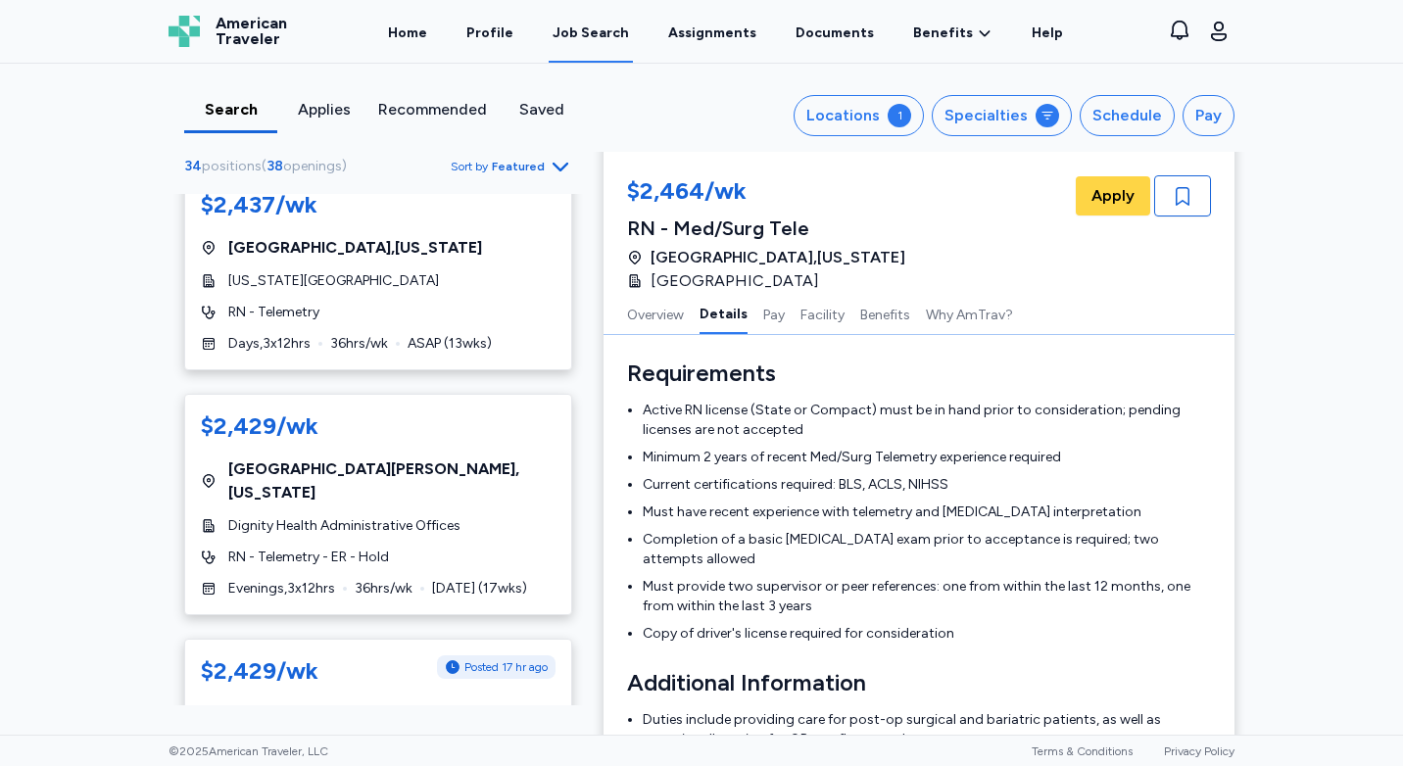
scroll to position [4115, 0]
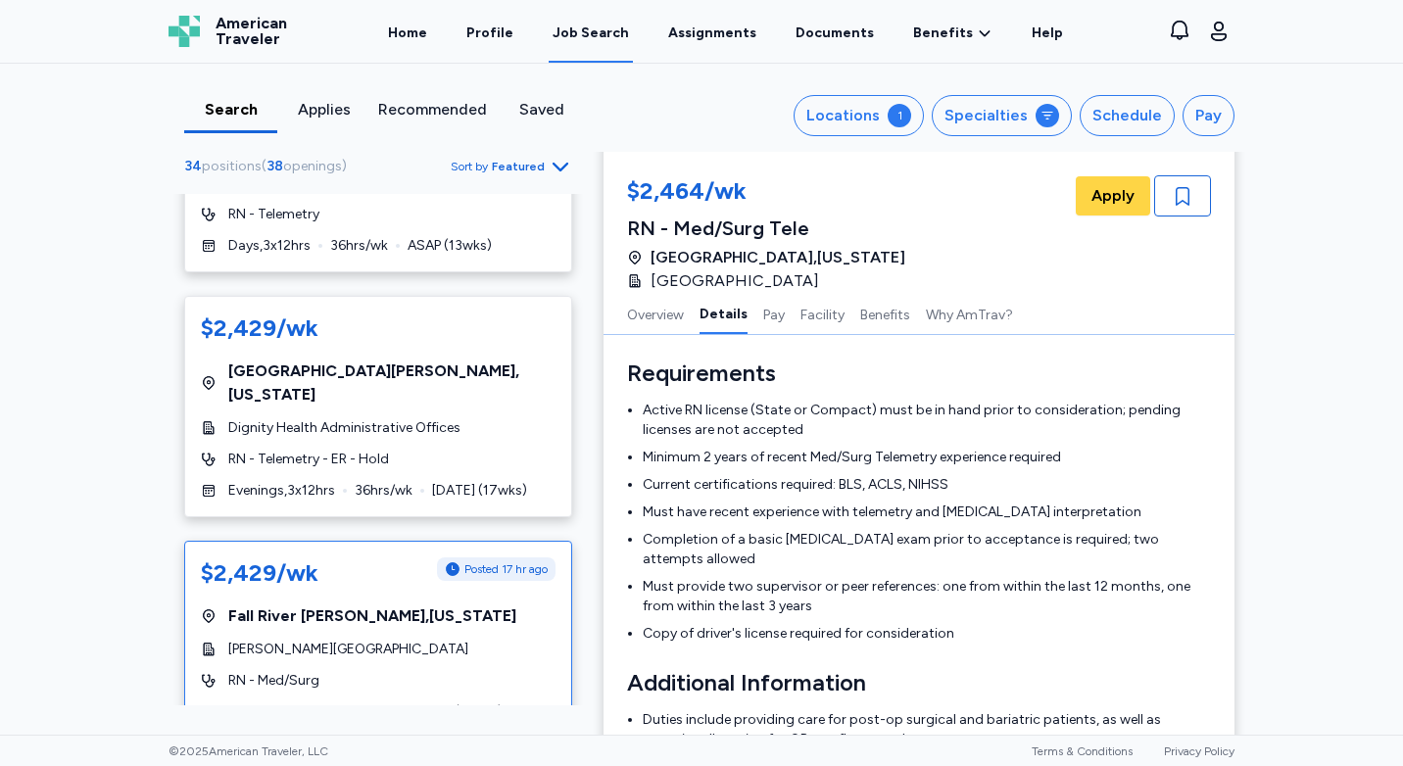
click at [423, 640] on span "[PERSON_NAME][GEOGRAPHIC_DATA]" at bounding box center [348, 650] width 240 height 20
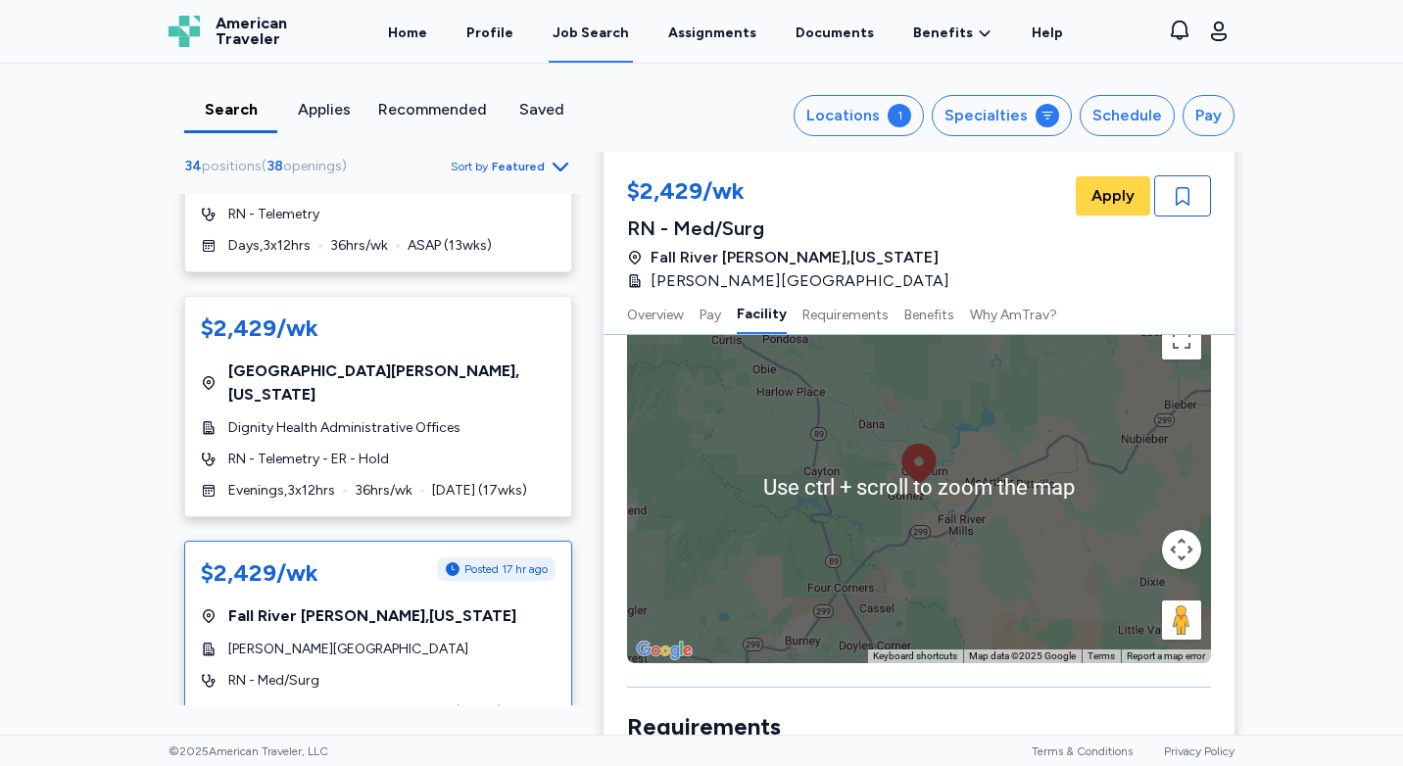
scroll to position [1469, 0]
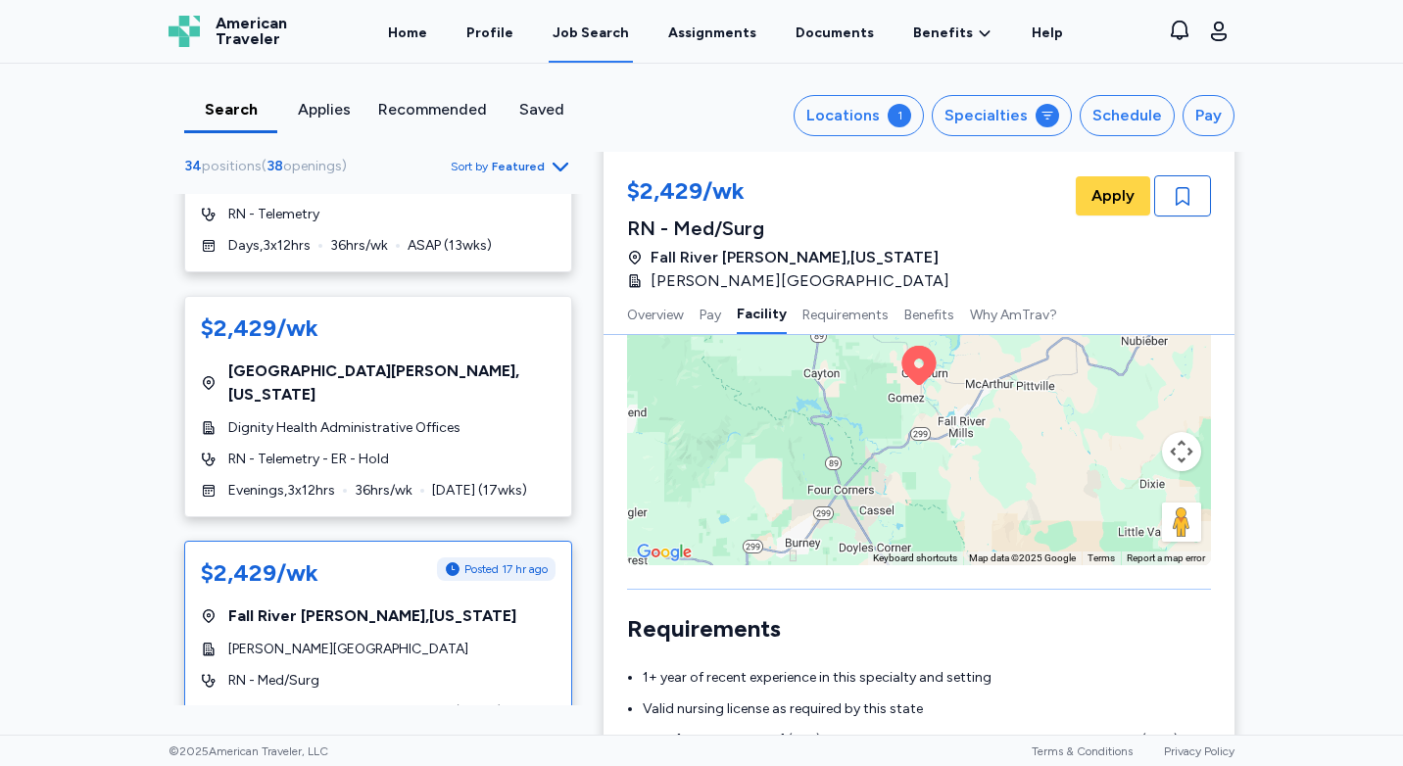
click at [1043, 468] on div "To activate drag with keyboard, press Alt + Enter. Once in keyboard drag state,…" at bounding box center [919, 389] width 584 height 353
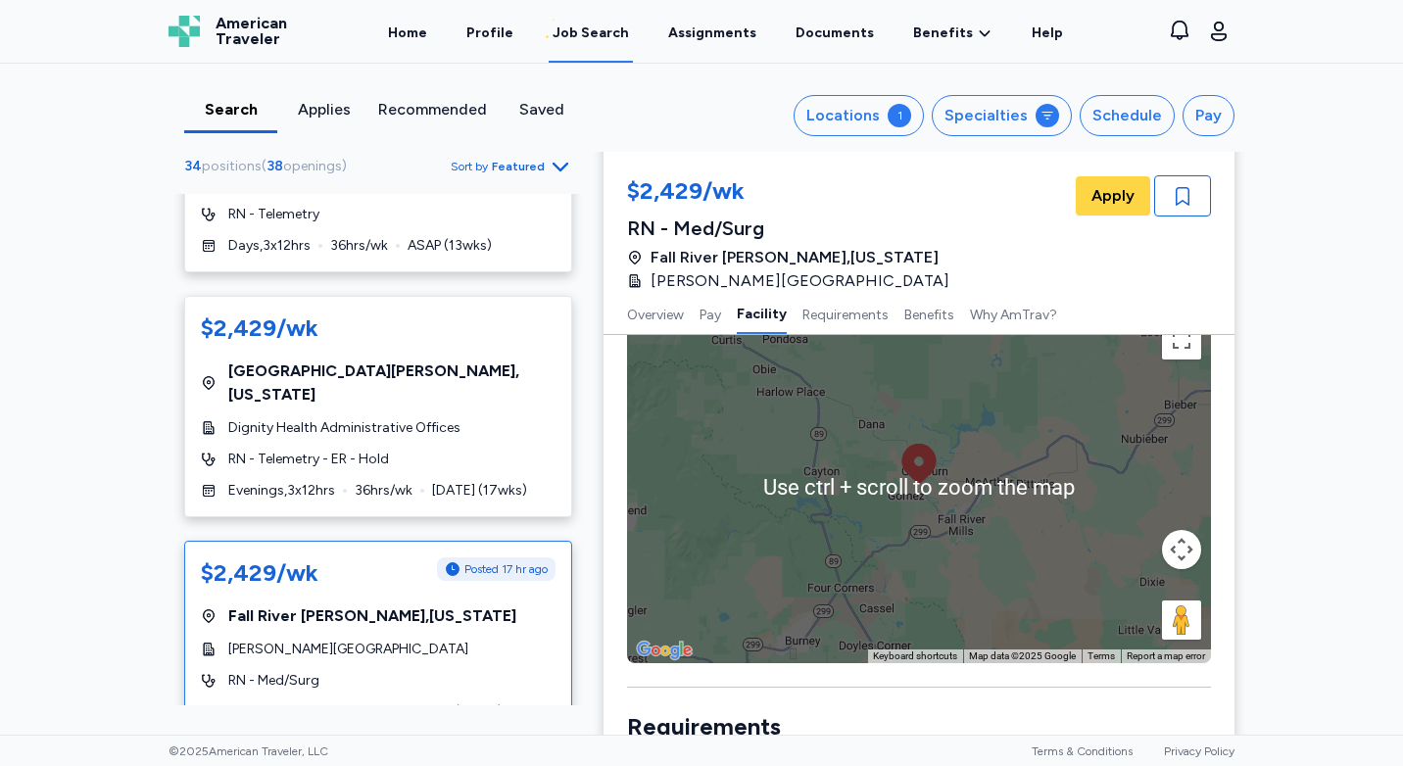
scroll to position [1274, 0]
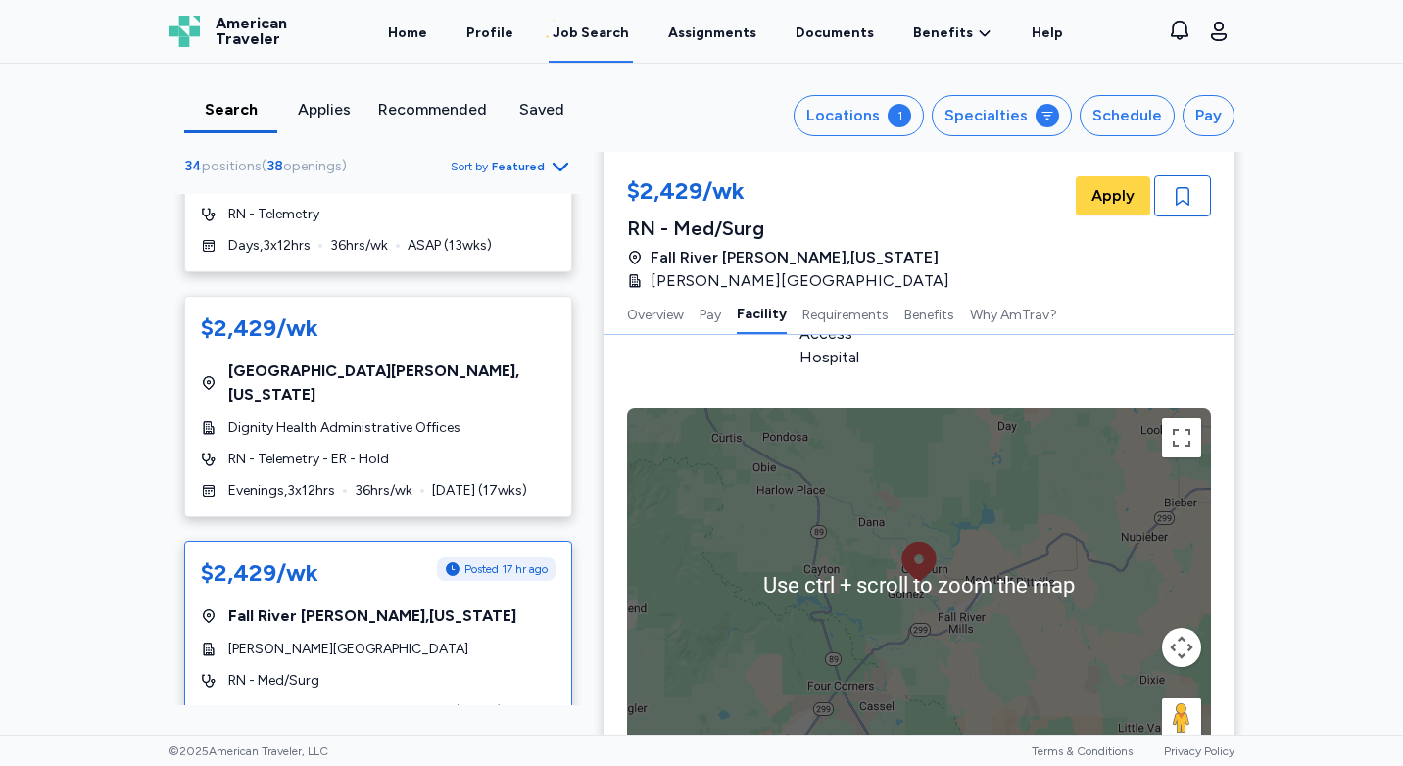
click at [1043, 499] on div "To activate drag with keyboard, press Alt + Enter. Once in keyboard drag state,…" at bounding box center [919, 585] width 584 height 353
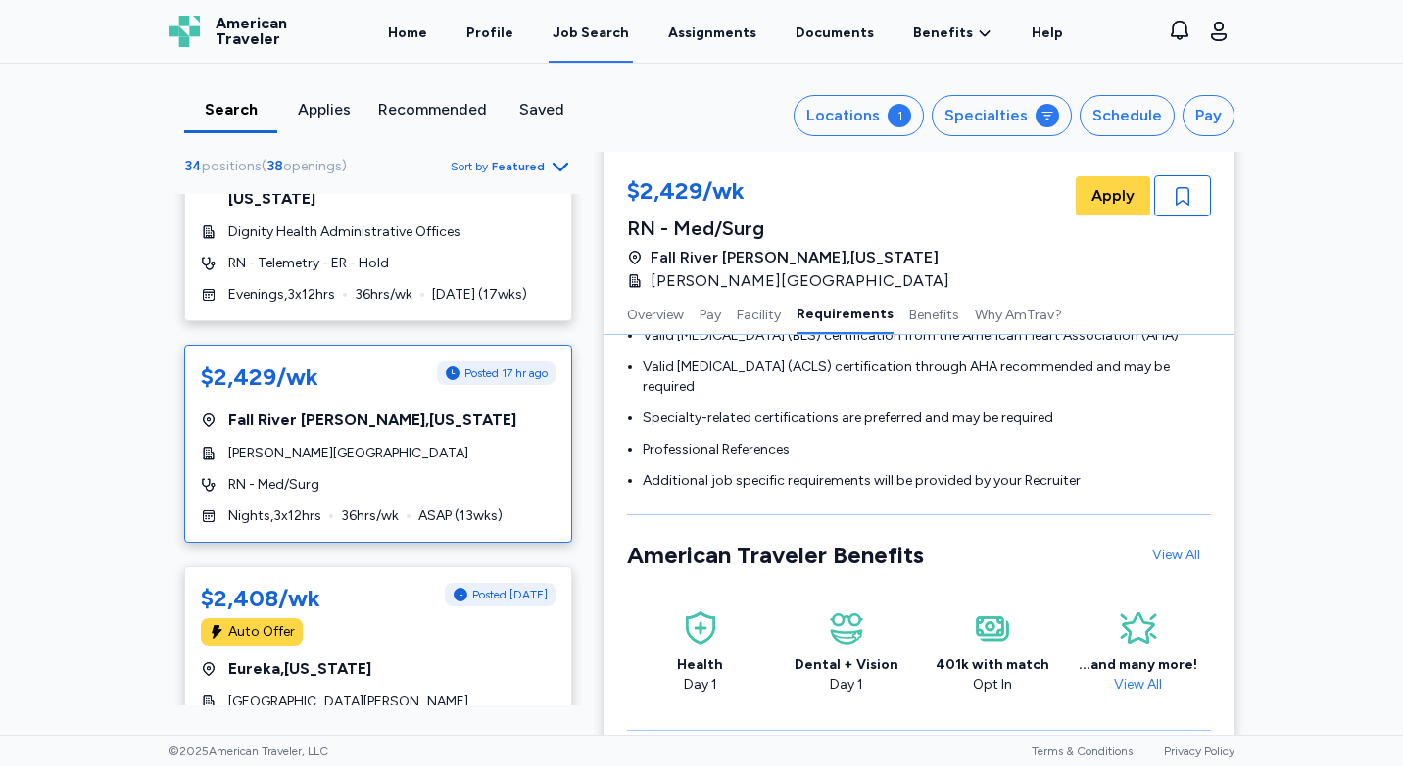
scroll to position [4408, 0]
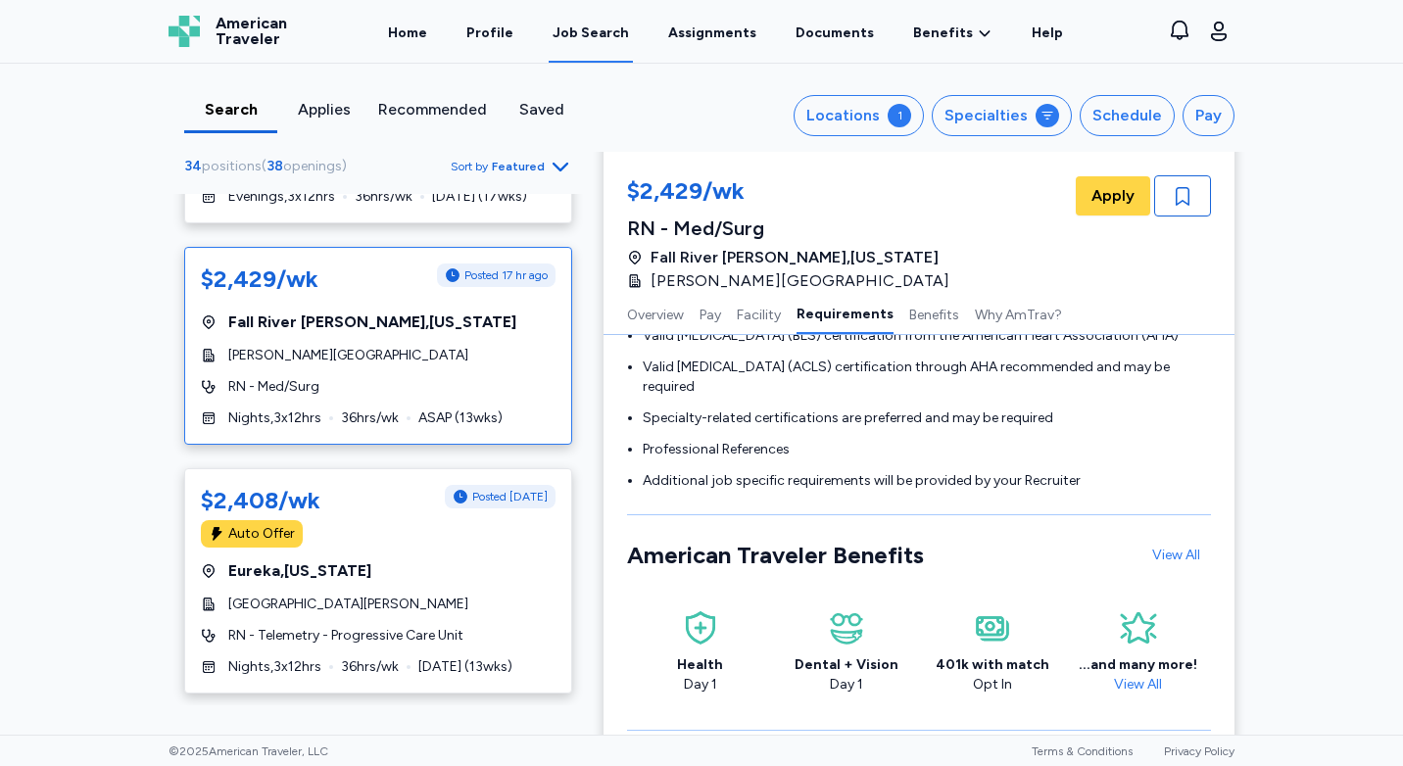
click at [475, 595] on div "[GEOGRAPHIC_DATA][PERSON_NAME]" at bounding box center [378, 605] width 355 height 20
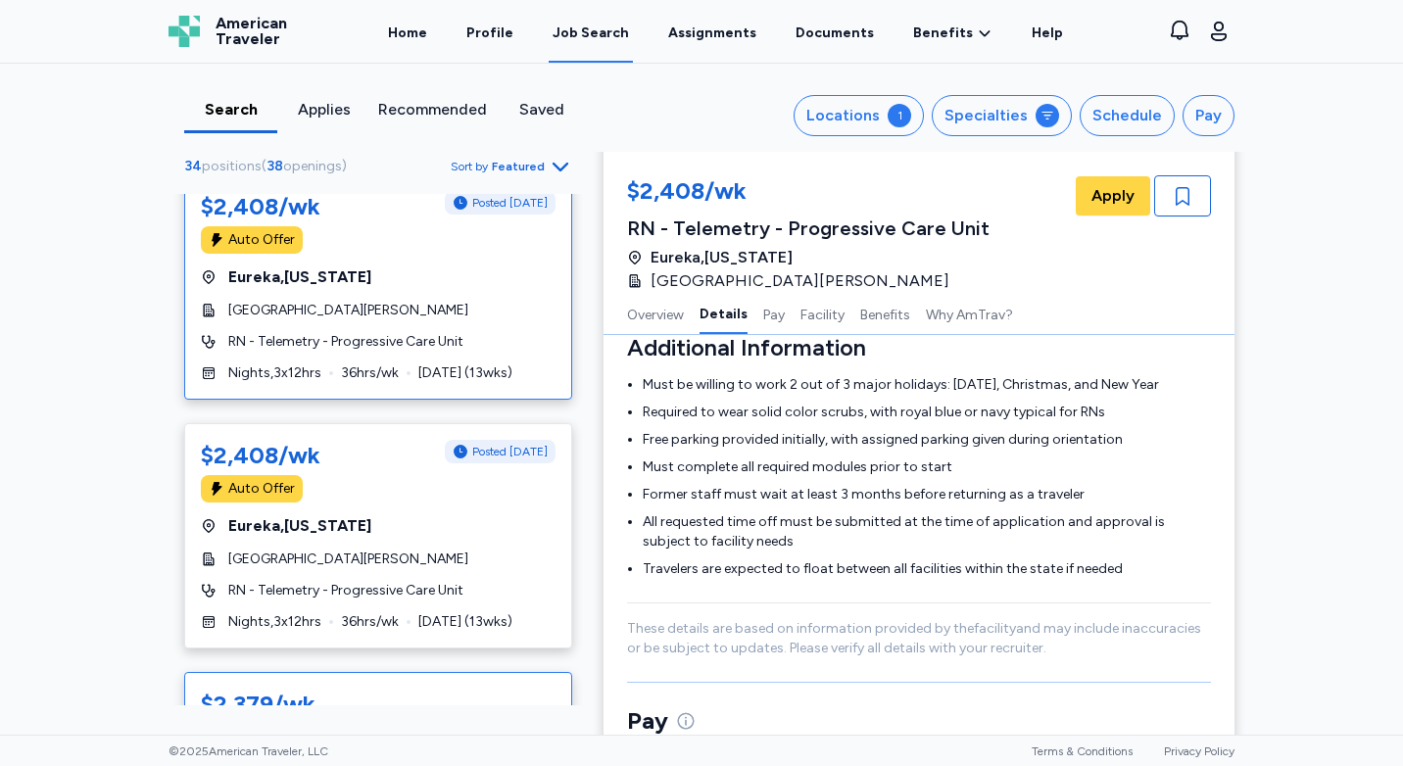
scroll to position [4800, 0]
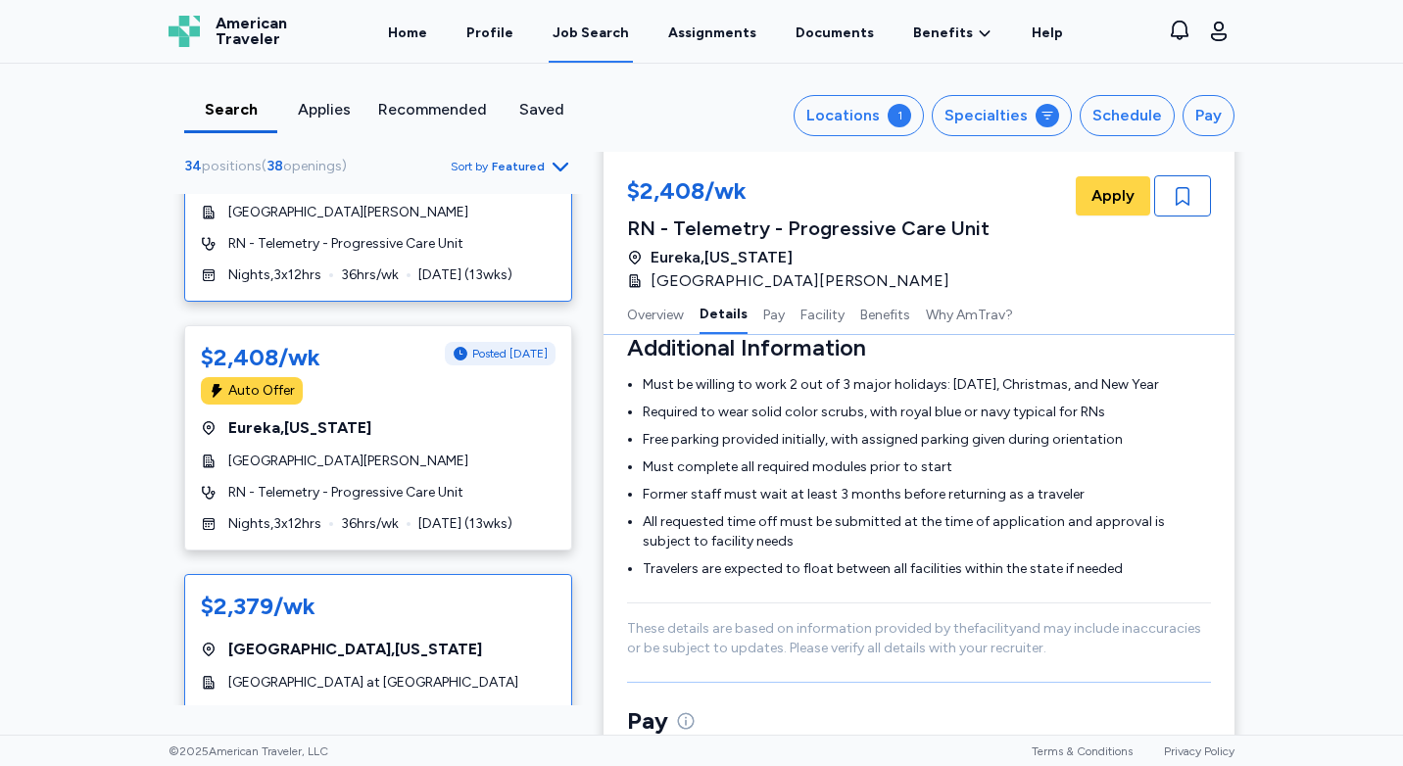
click at [514, 591] on div "$2,379/wk" at bounding box center [378, 606] width 355 height 31
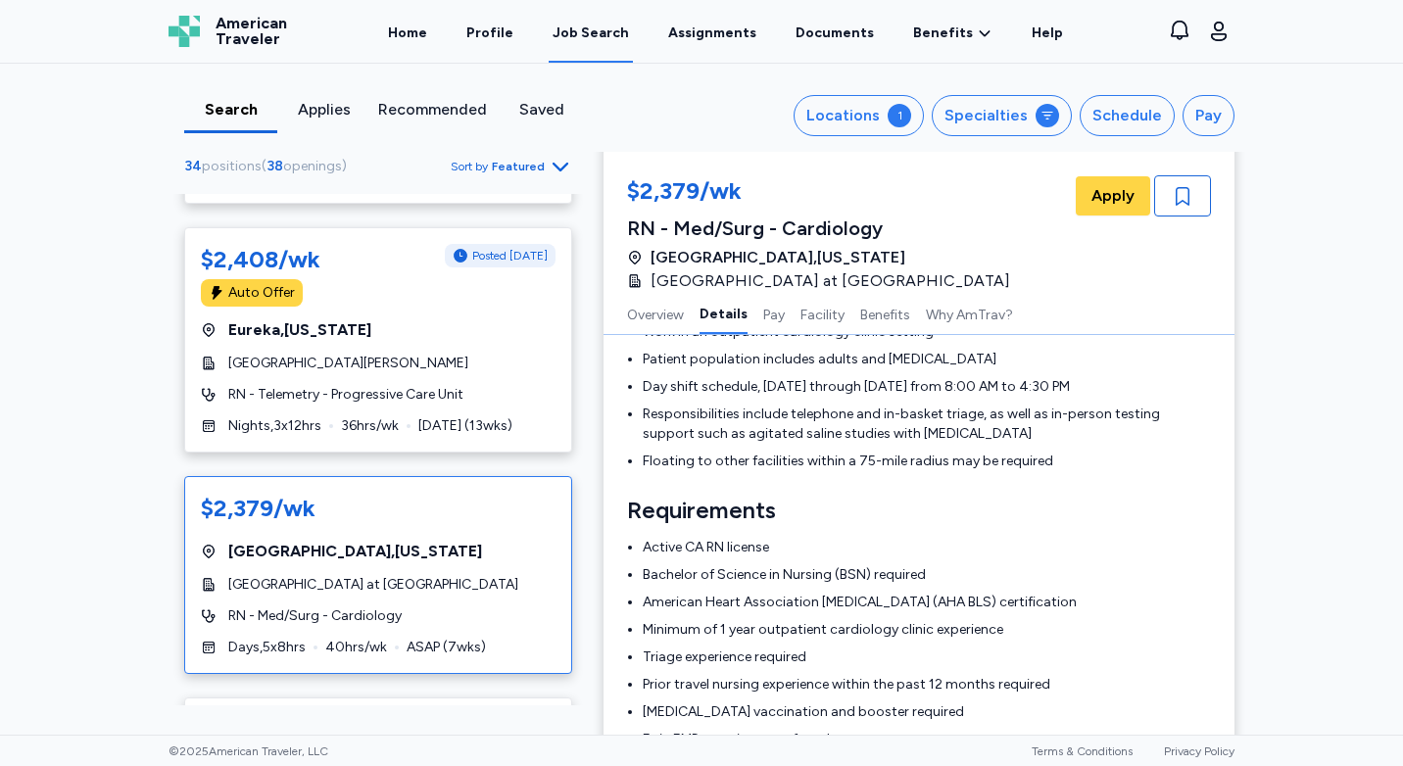
scroll to position [4996, 0]
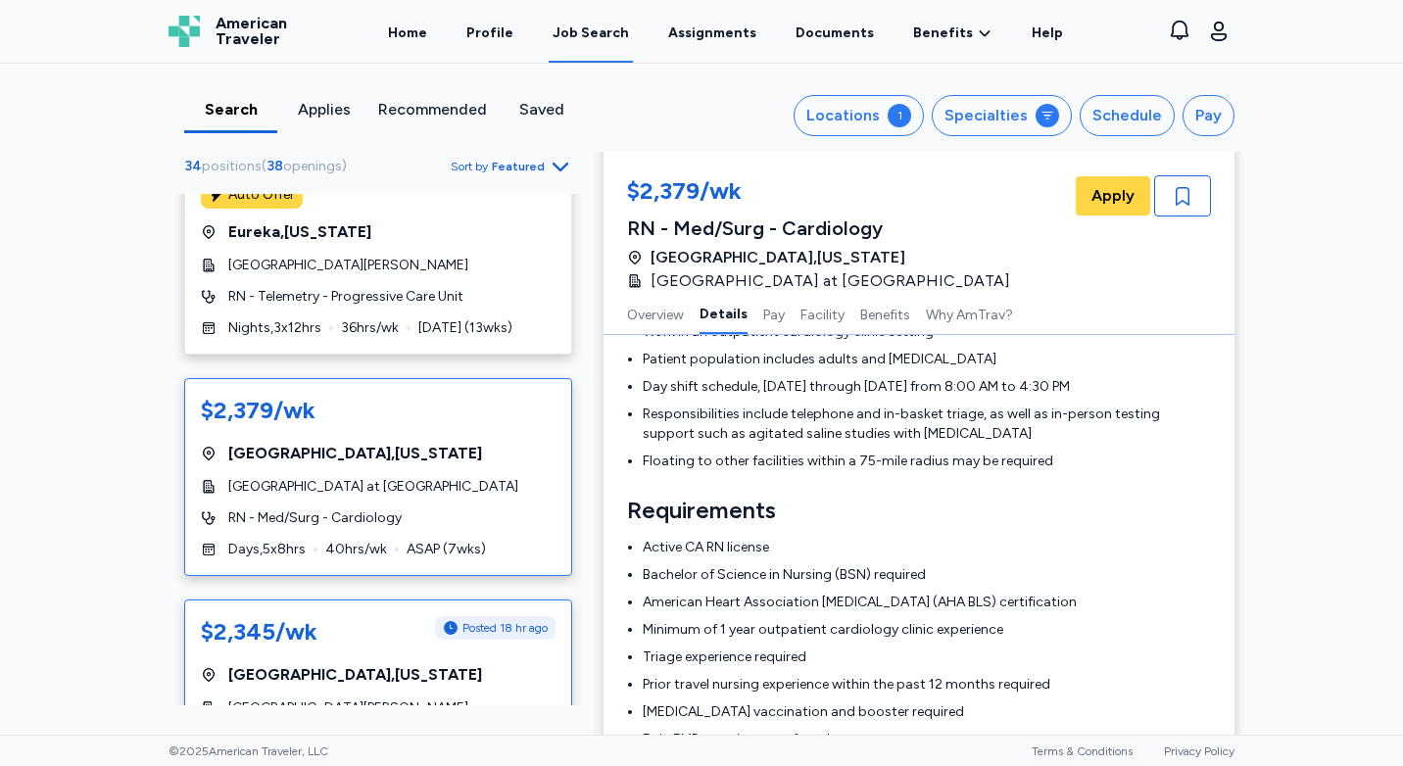
click at [471, 663] on div "[GEOGRAPHIC_DATA] , [US_STATE]" at bounding box center [378, 675] width 355 height 24
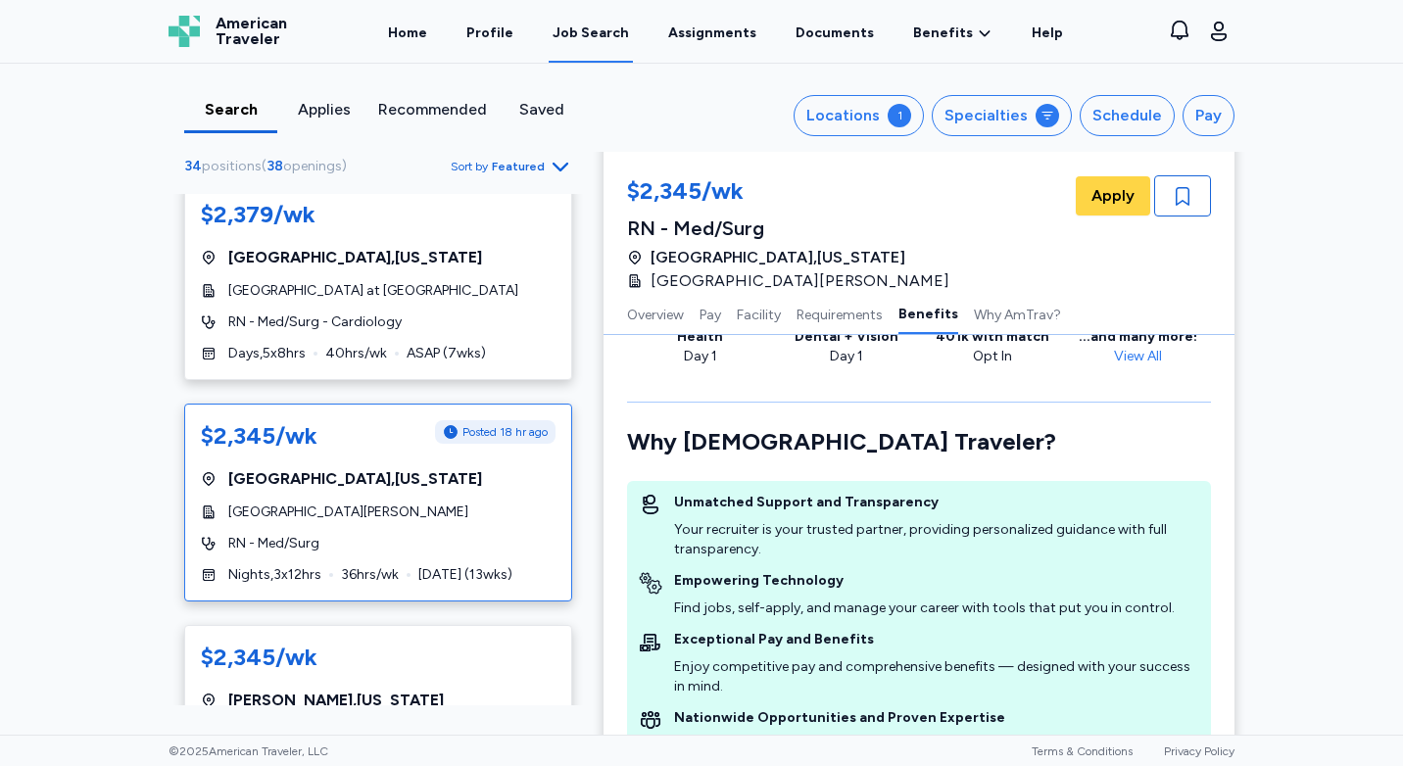
scroll to position [5290, 0]
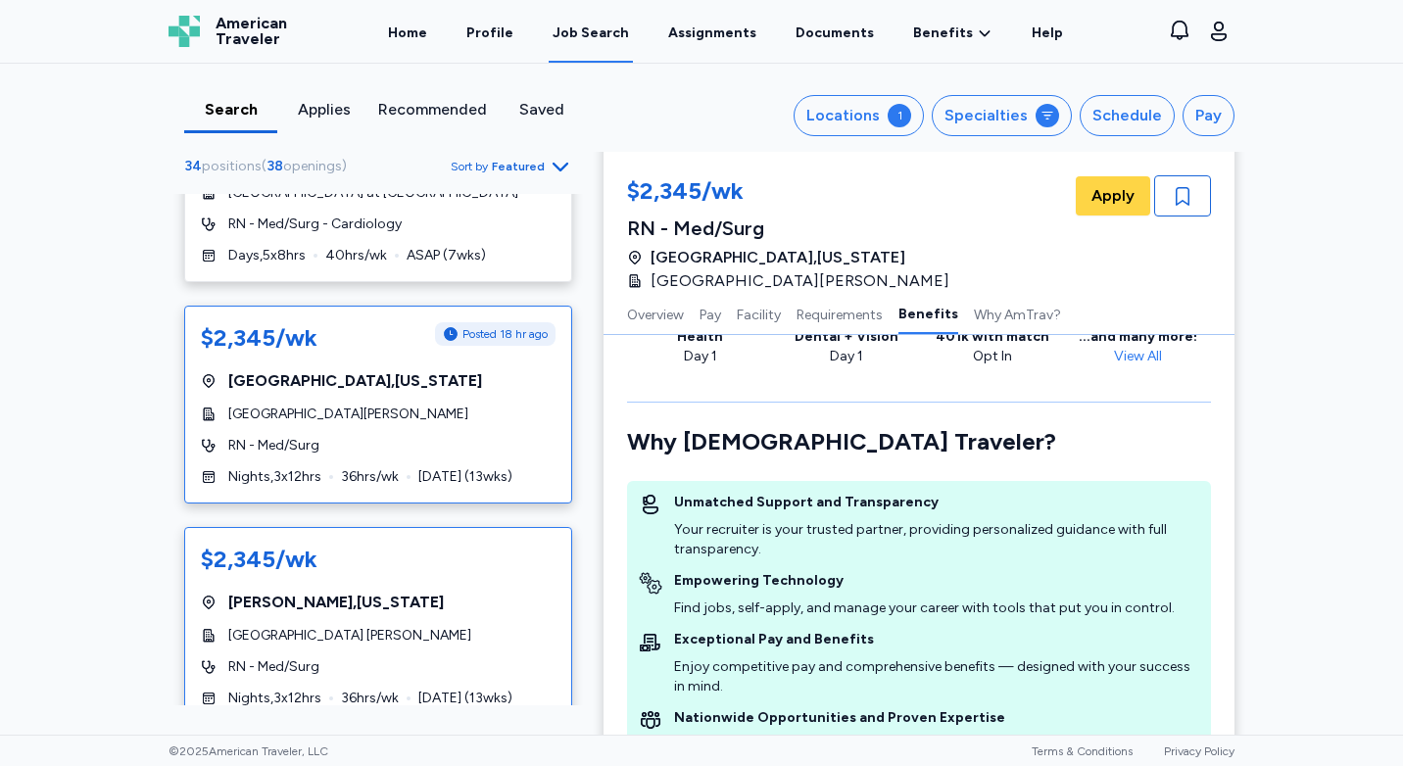
click at [472, 591] on div "$2,345/wk [GEOGRAPHIC_DATA] , [US_STATE][GEOGRAPHIC_DATA] [PERSON_NAME] - Med/S…" at bounding box center [378, 626] width 388 height 198
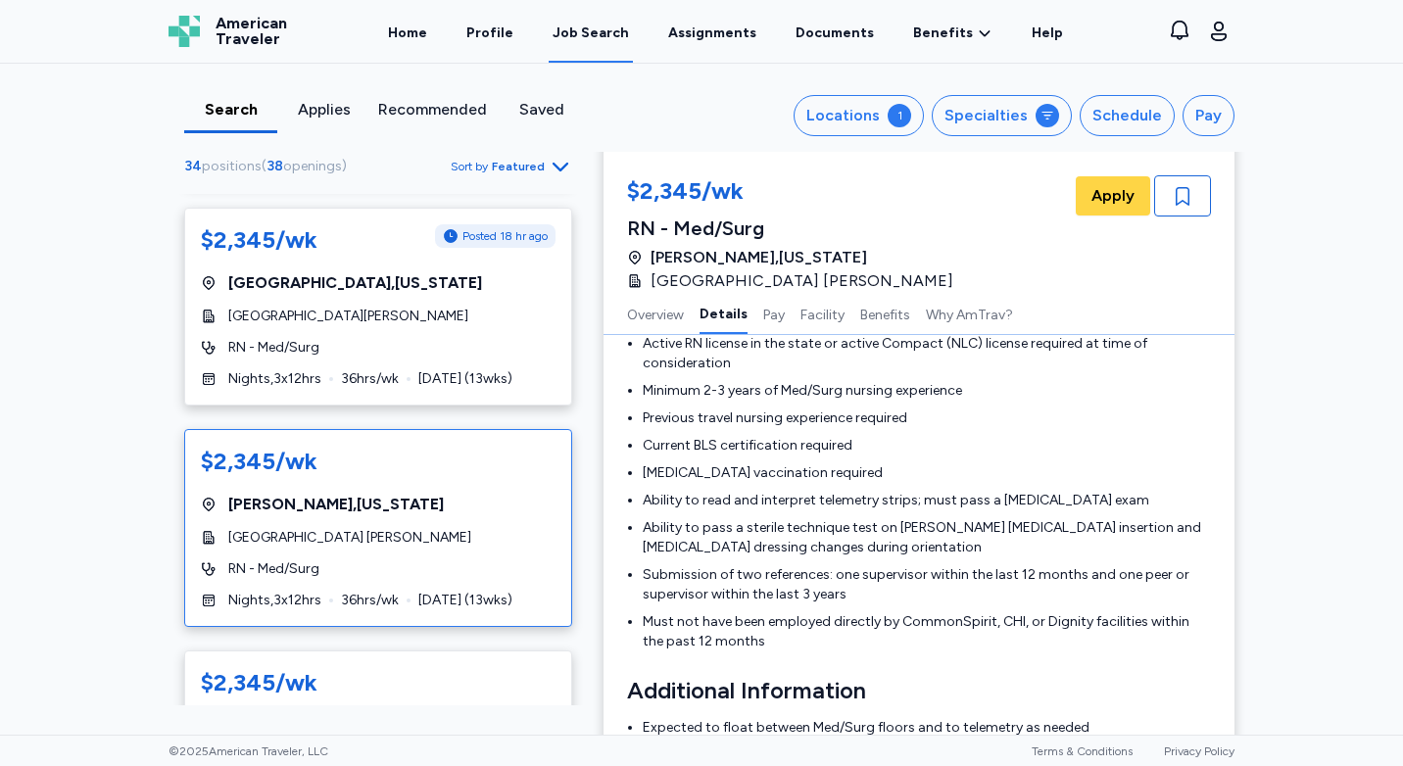
scroll to position [5486, 0]
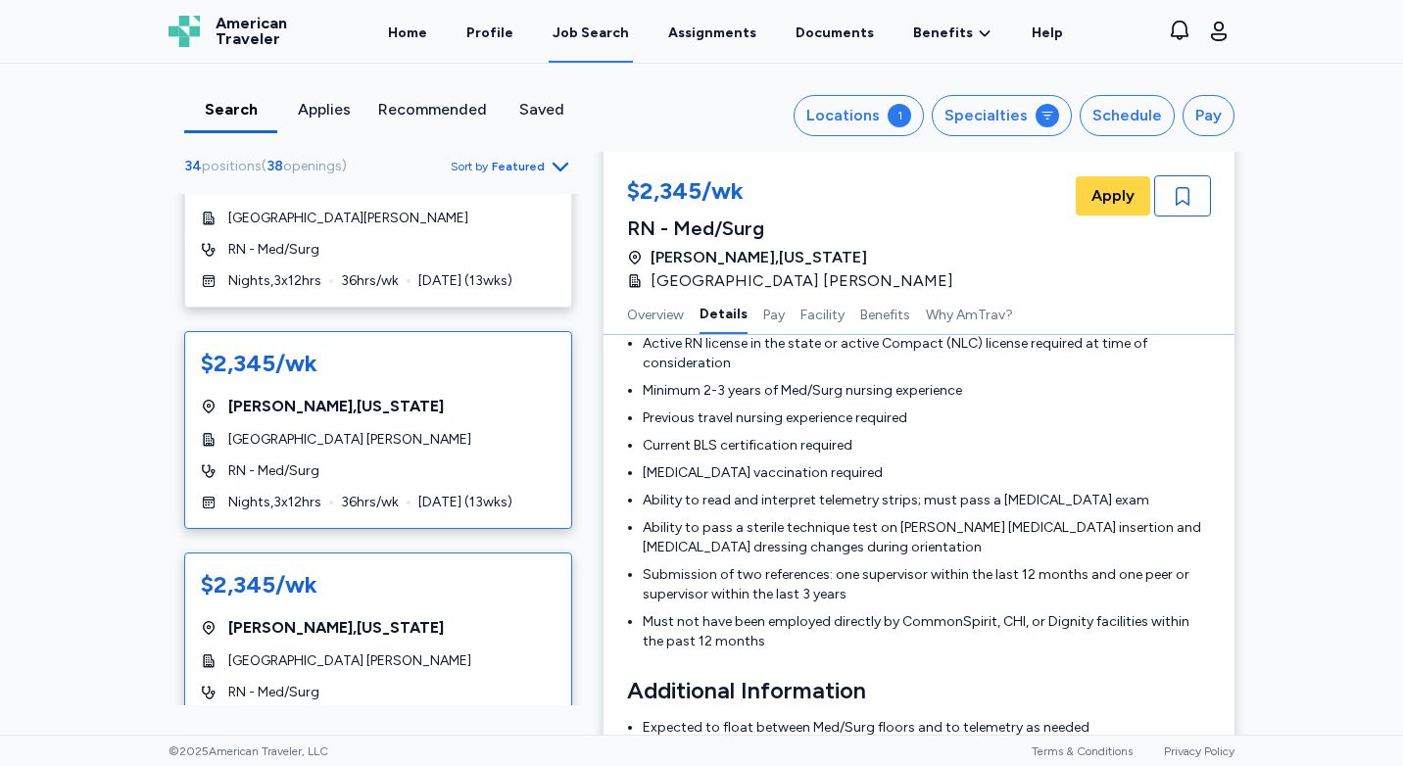
click at [406, 616] on div "Redding , [US_STATE]" at bounding box center [378, 628] width 355 height 24
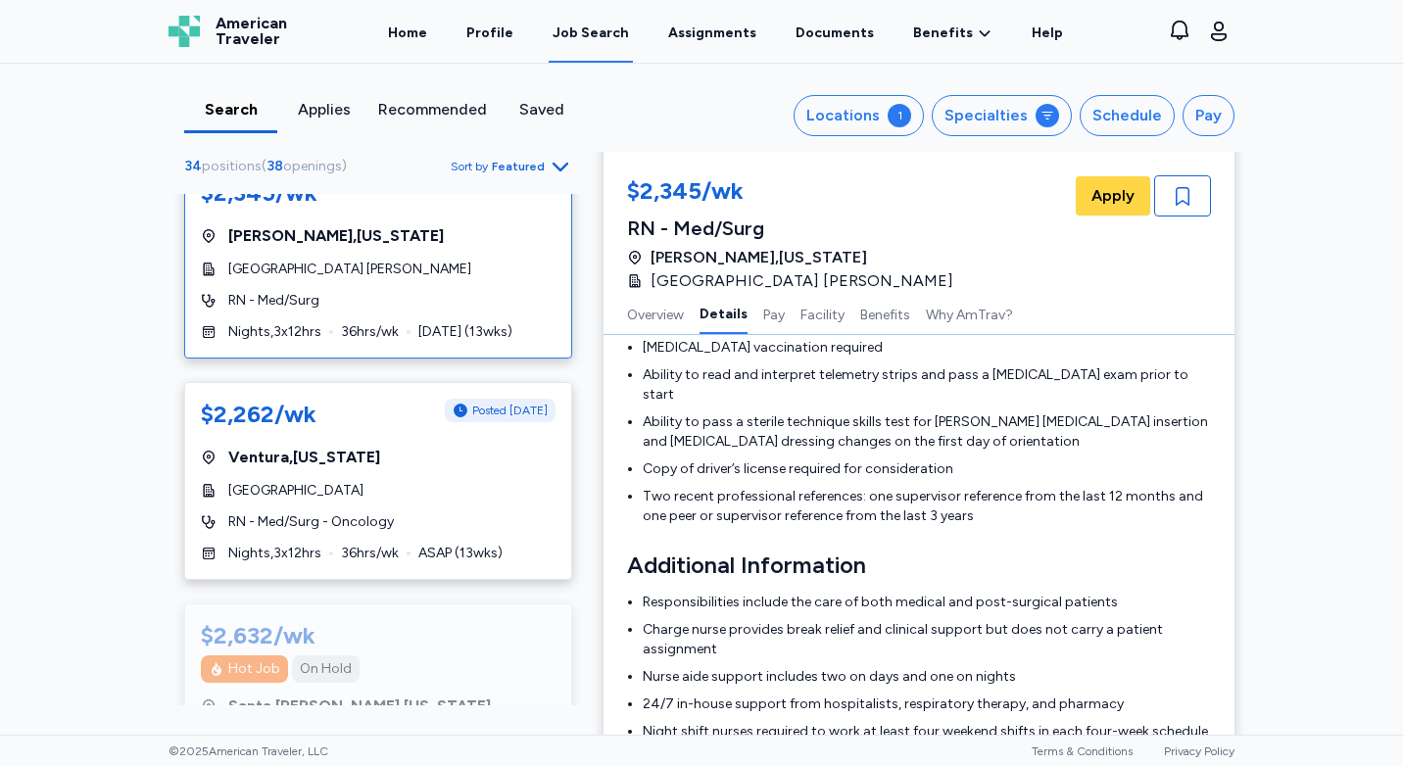
scroll to position [5780, 0]
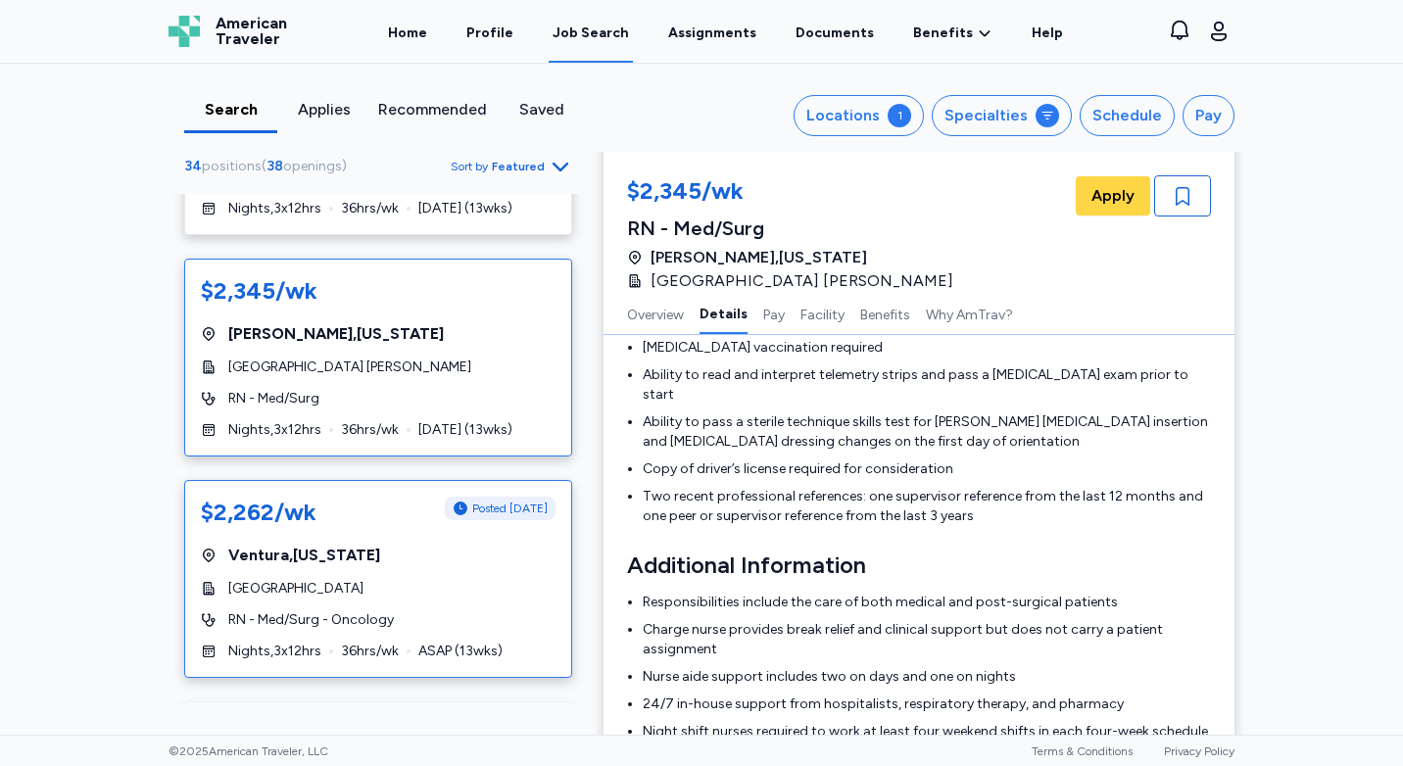
click at [484, 579] on div "[GEOGRAPHIC_DATA]" at bounding box center [378, 589] width 355 height 20
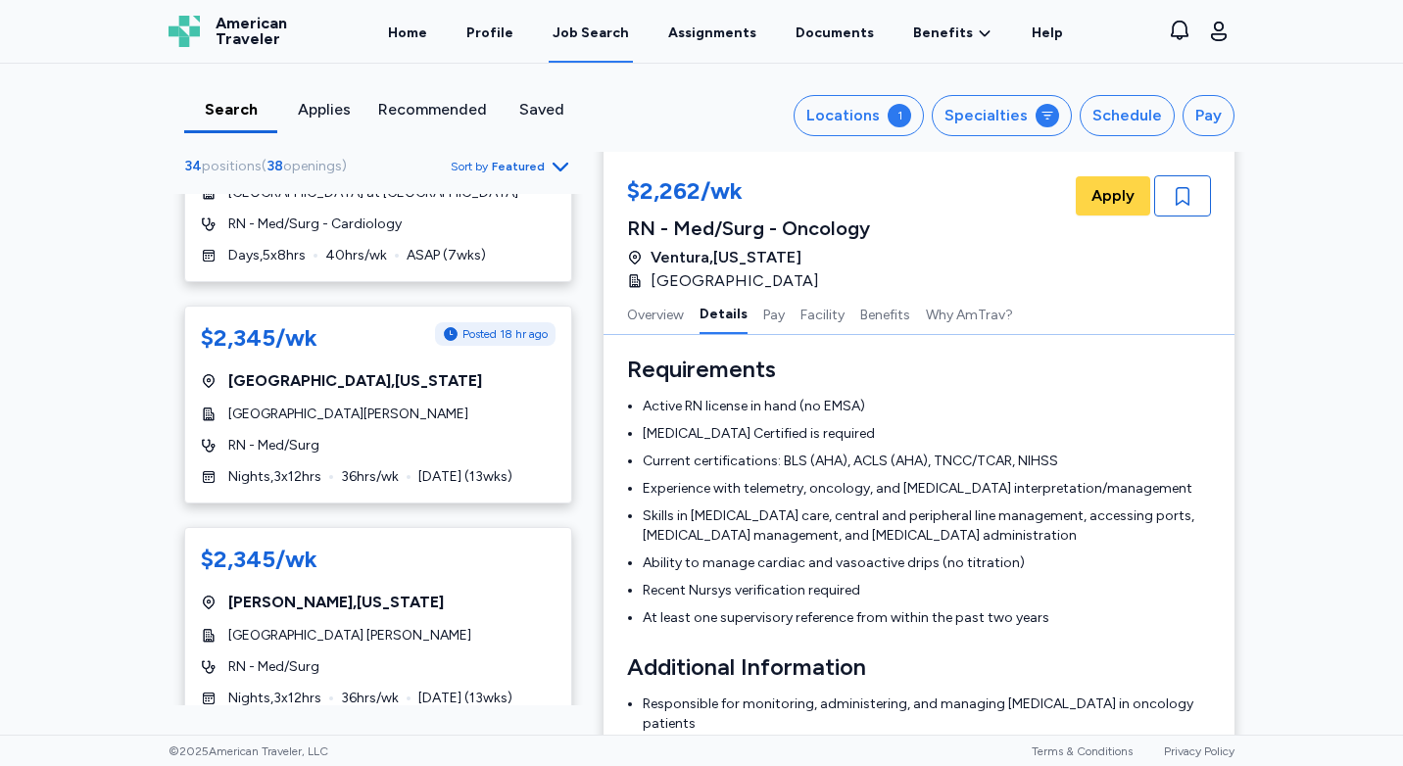
scroll to position [5192, 0]
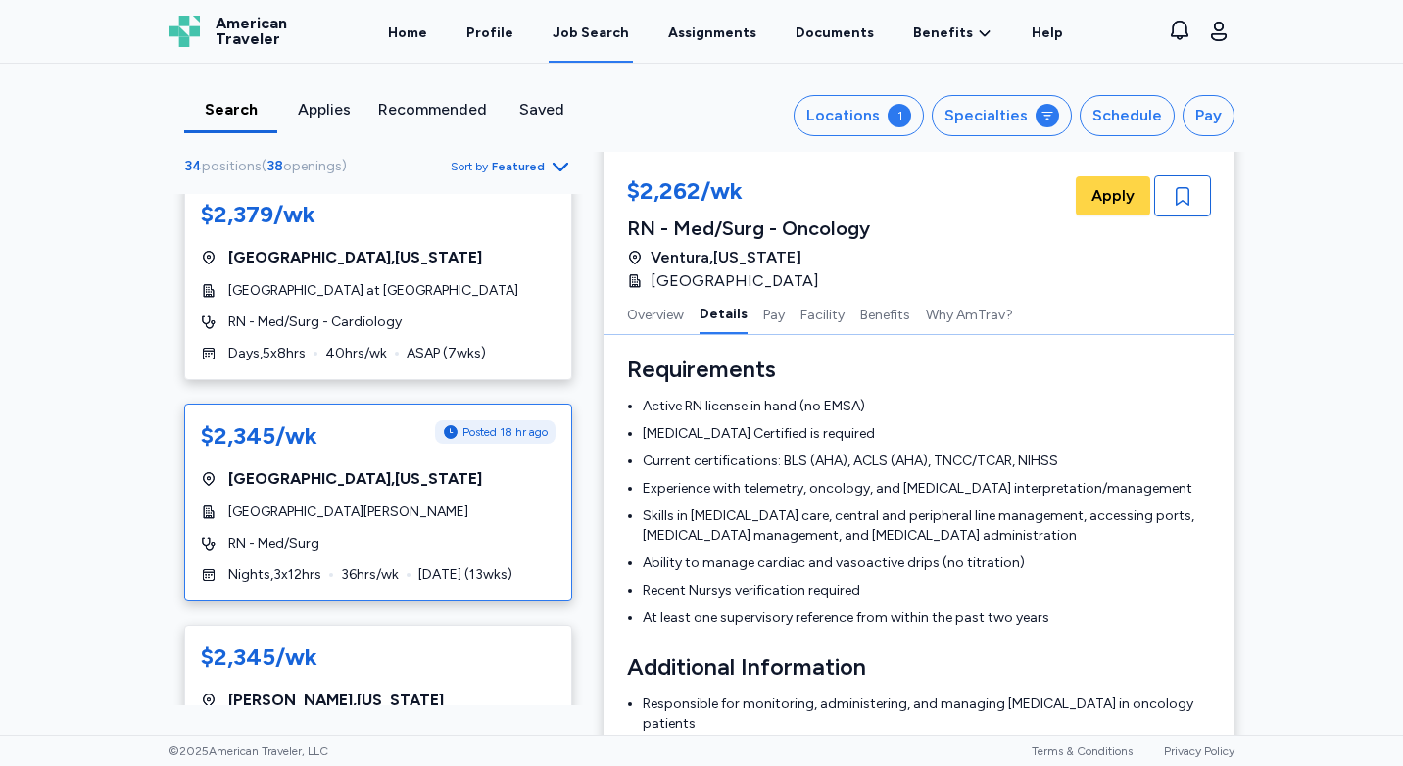
click at [522, 534] on div "RN - Med/Surg" at bounding box center [378, 544] width 355 height 20
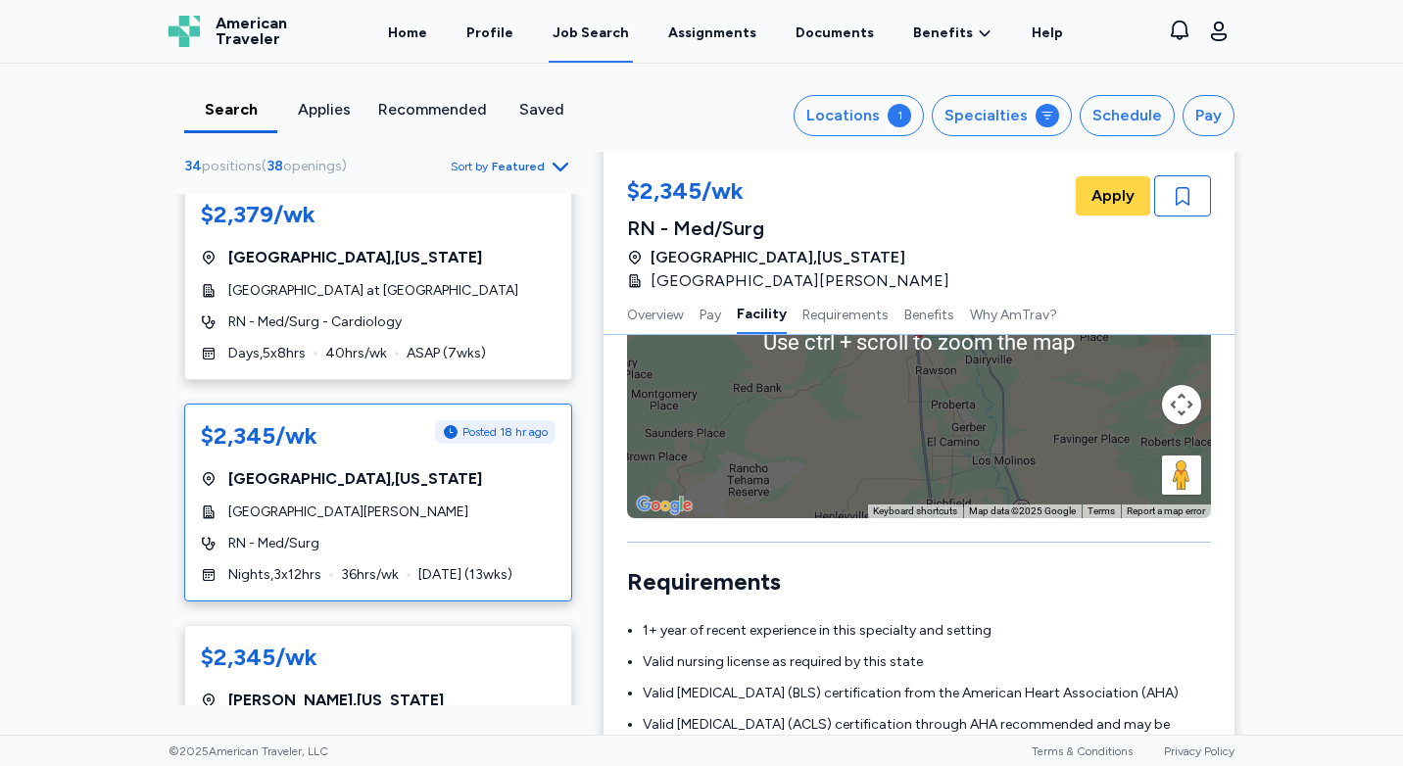
scroll to position [1665, 0]
